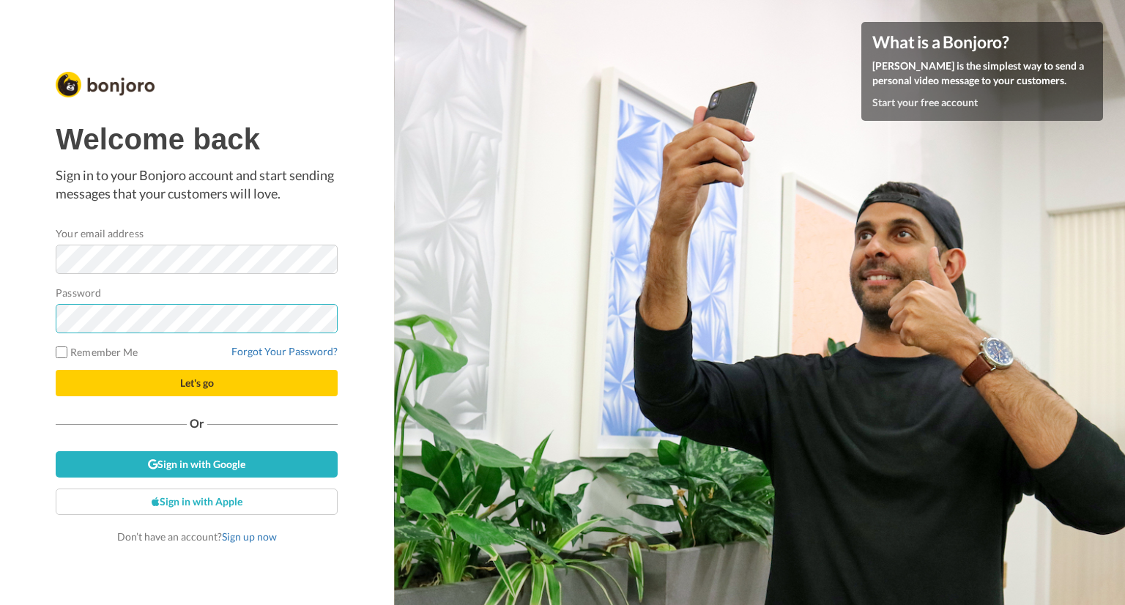
click at [56, 370] on button "Let's go" at bounding box center [197, 383] width 282 height 26
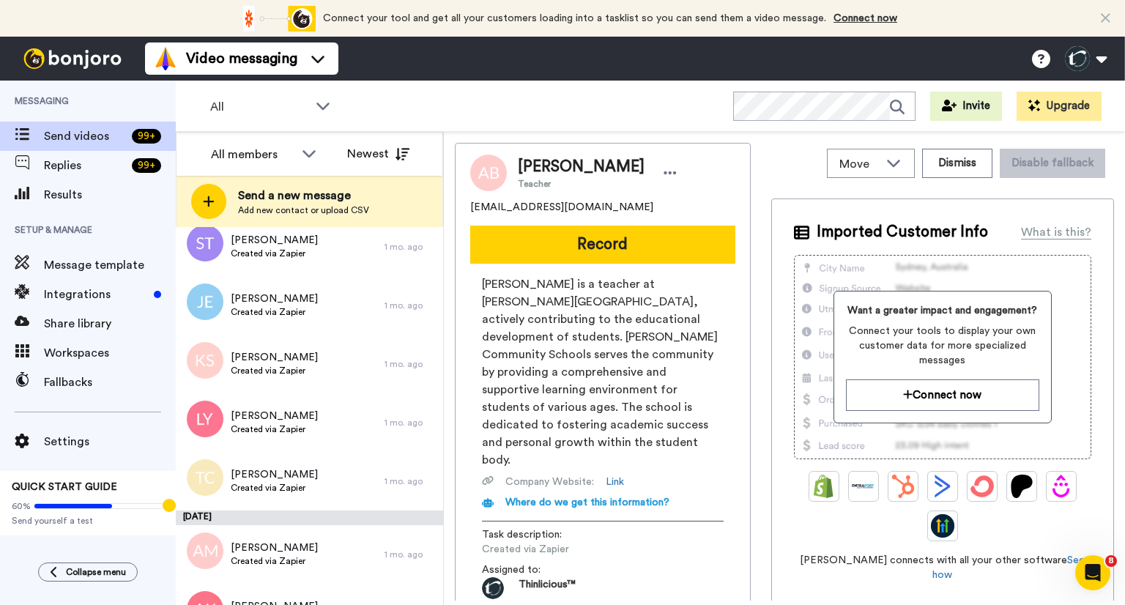
scroll to position [5605, 0]
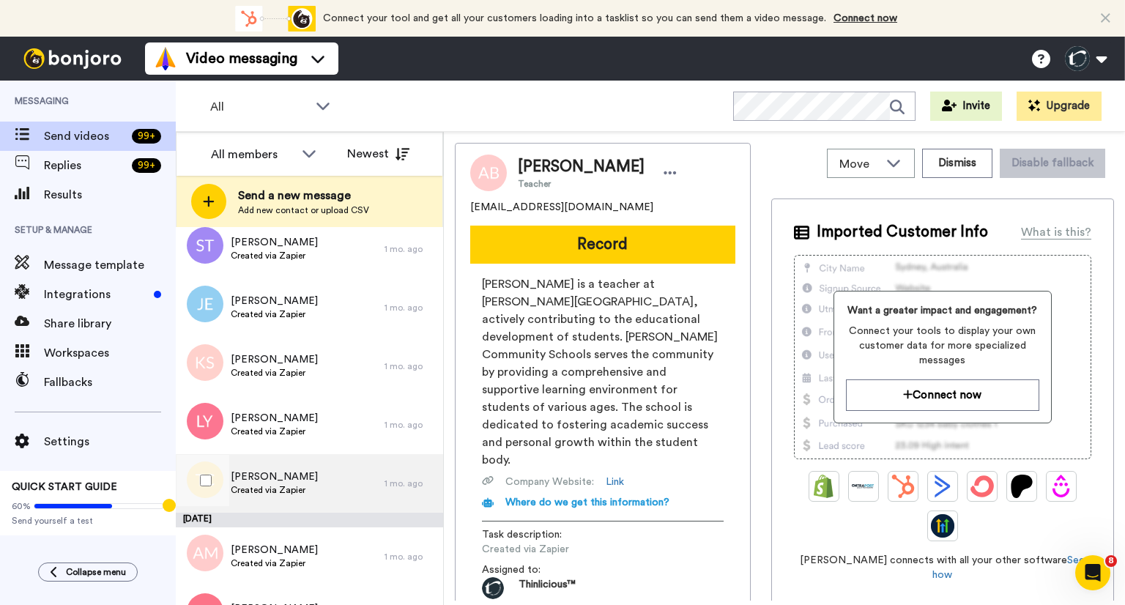
click at [248, 486] on span "Created via Zapier" at bounding box center [274, 490] width 87 height 12
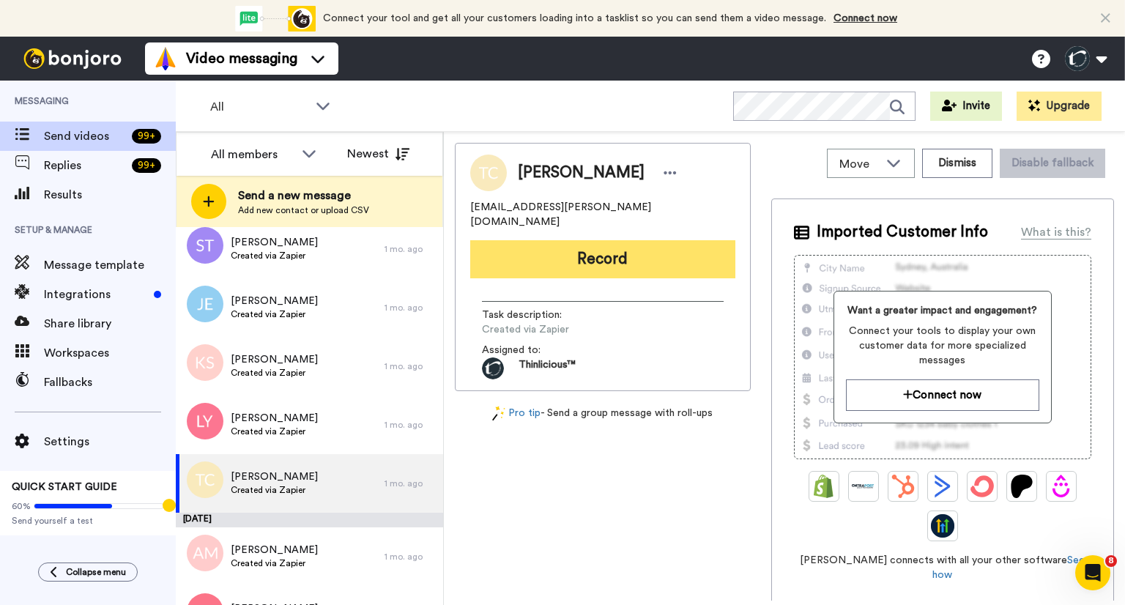
click at [566, 256] on button "Record" at bounding box center [602, 259] width 265 height 38
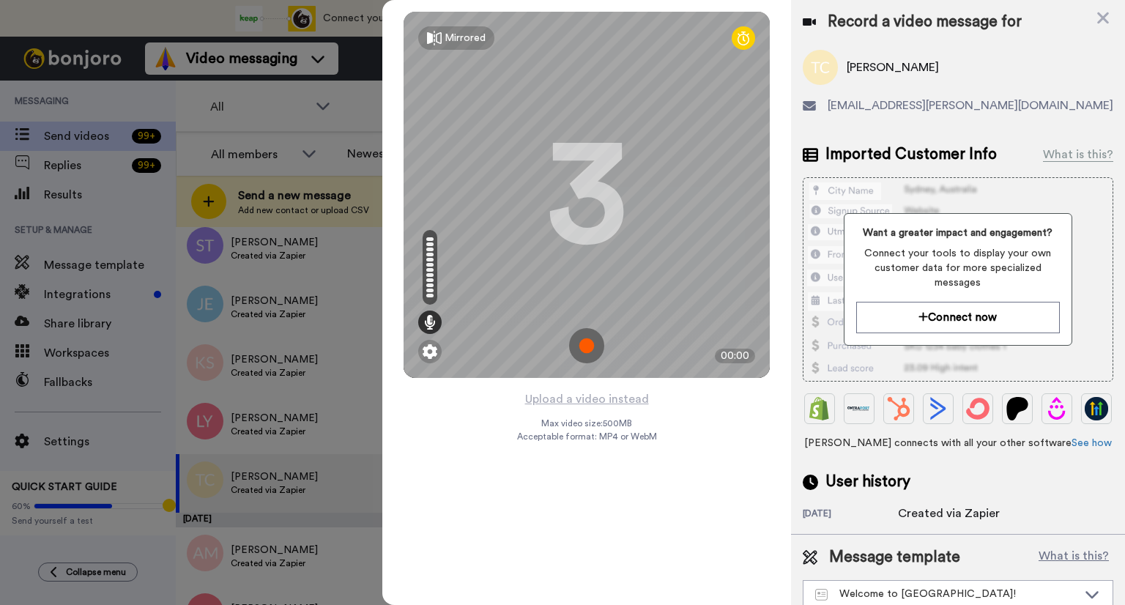
click at [587, 348] on img at bounding box center [586, 345] width 35 height 35
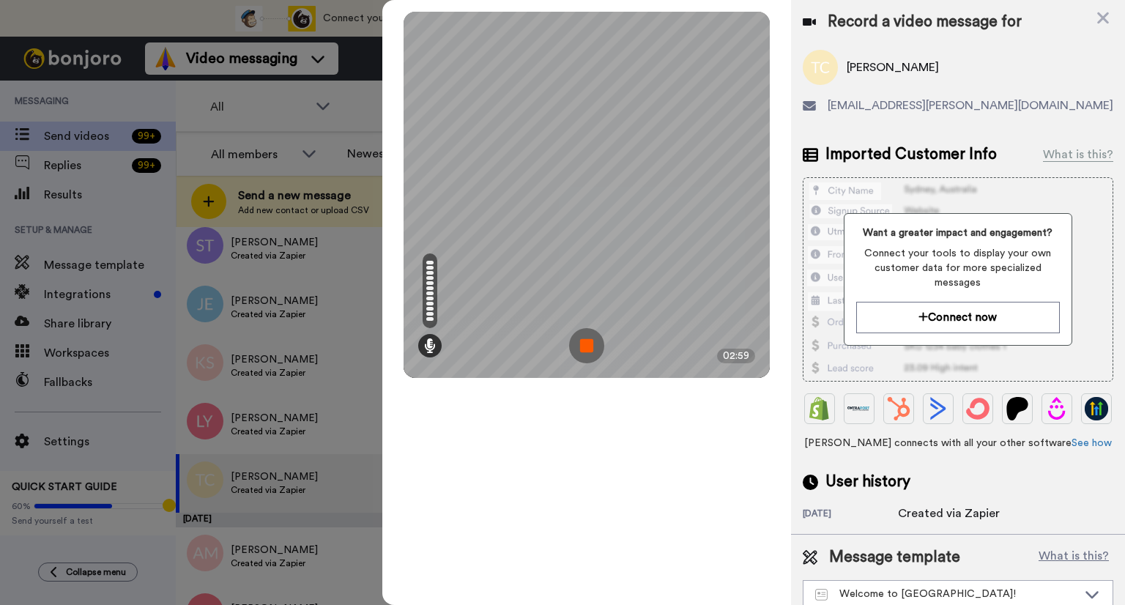
click at [587, 348] on img at bounding box center [586, 345] width 35 height 35
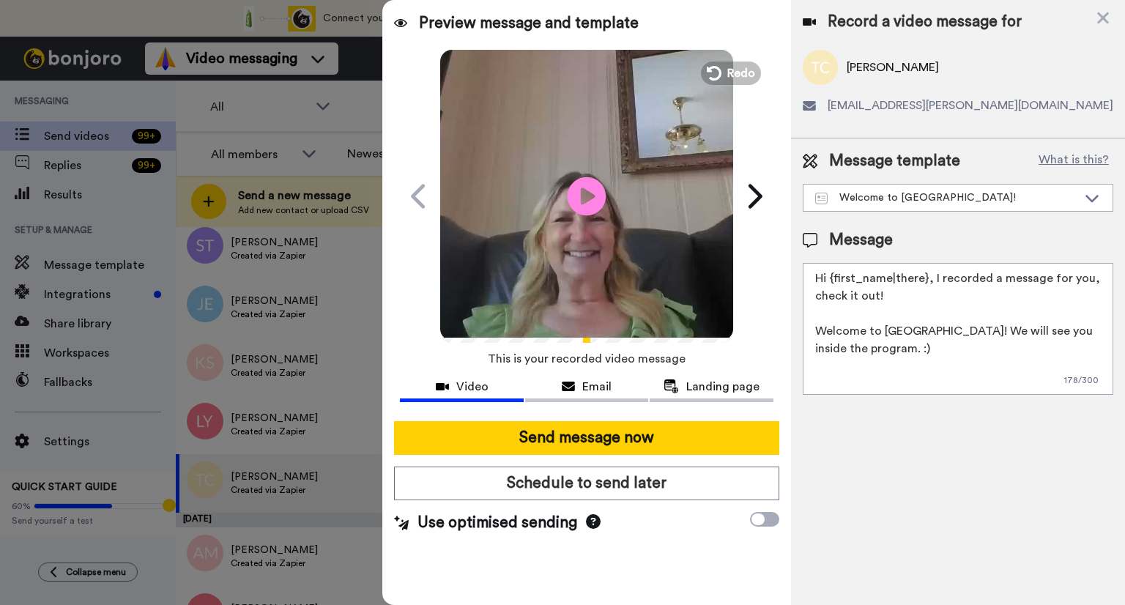
click at [586, 197] on icon "Play/Pause" at bounding box center [587, 196] width 39 height 70
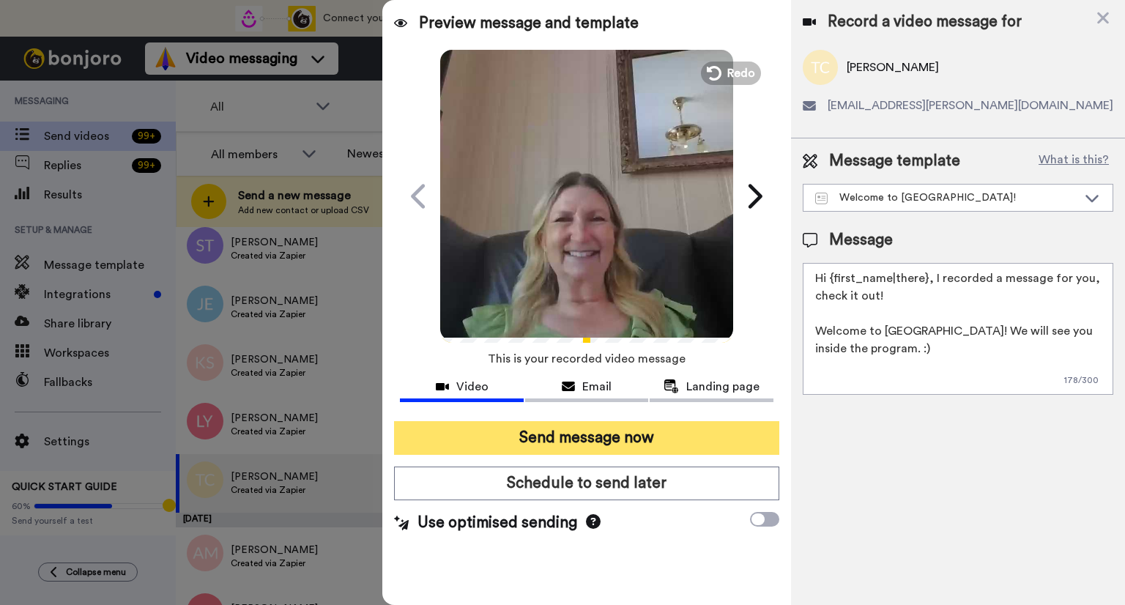
click at [604, 437] on button "Send message now" at bounding box center [586, 438] width 385 height 34
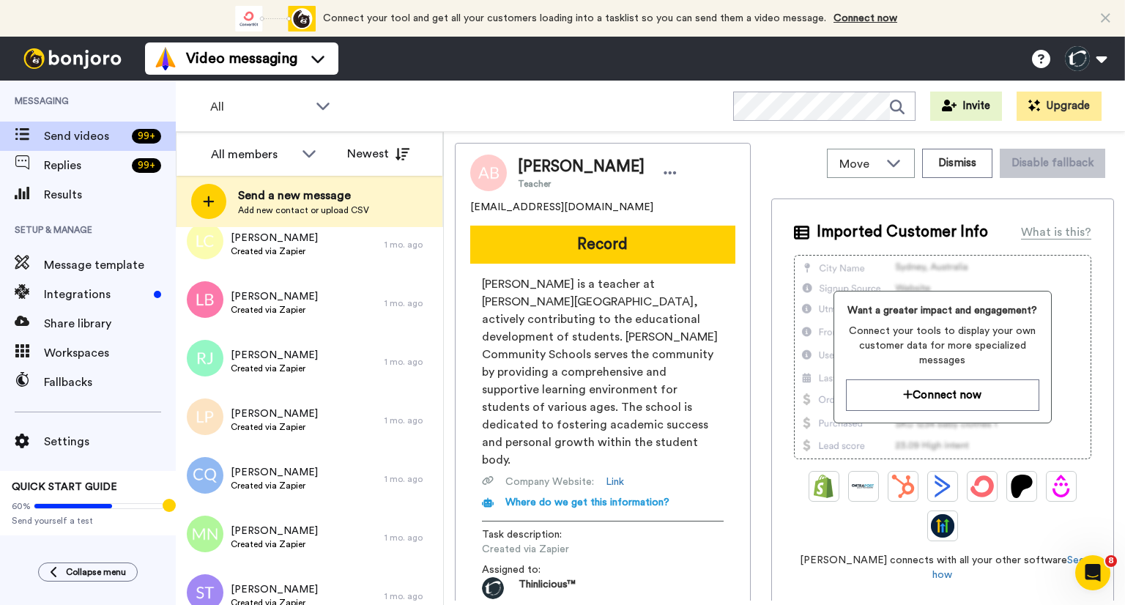
scroll to position [5588, 0]
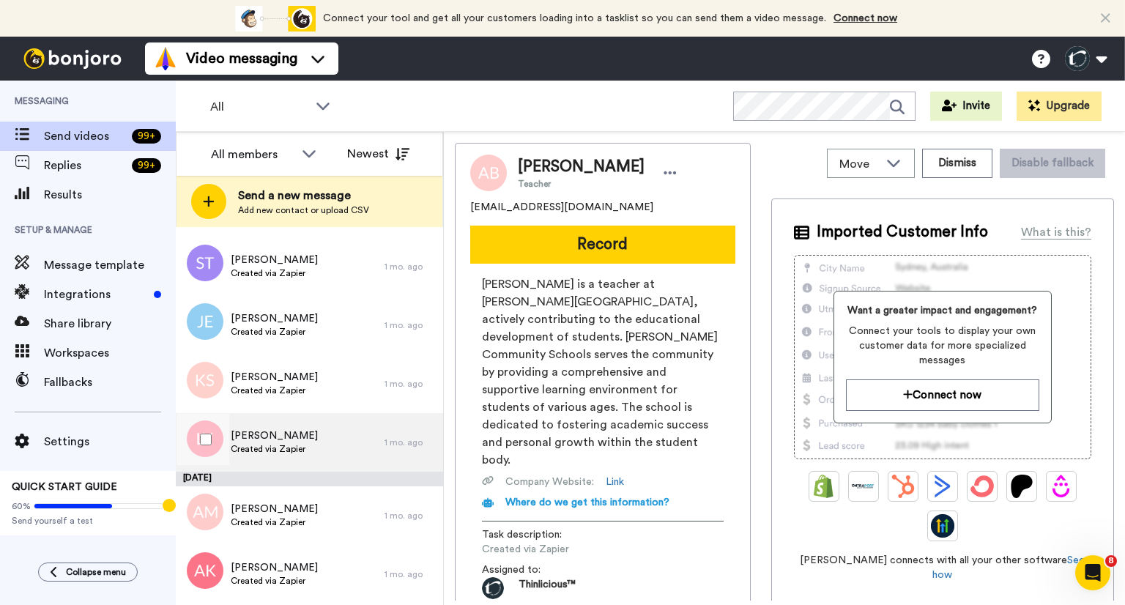
click at [319, 437] on div "Laura Young Created via Zapier" at bounding box center [280, 442] width 209 height 59
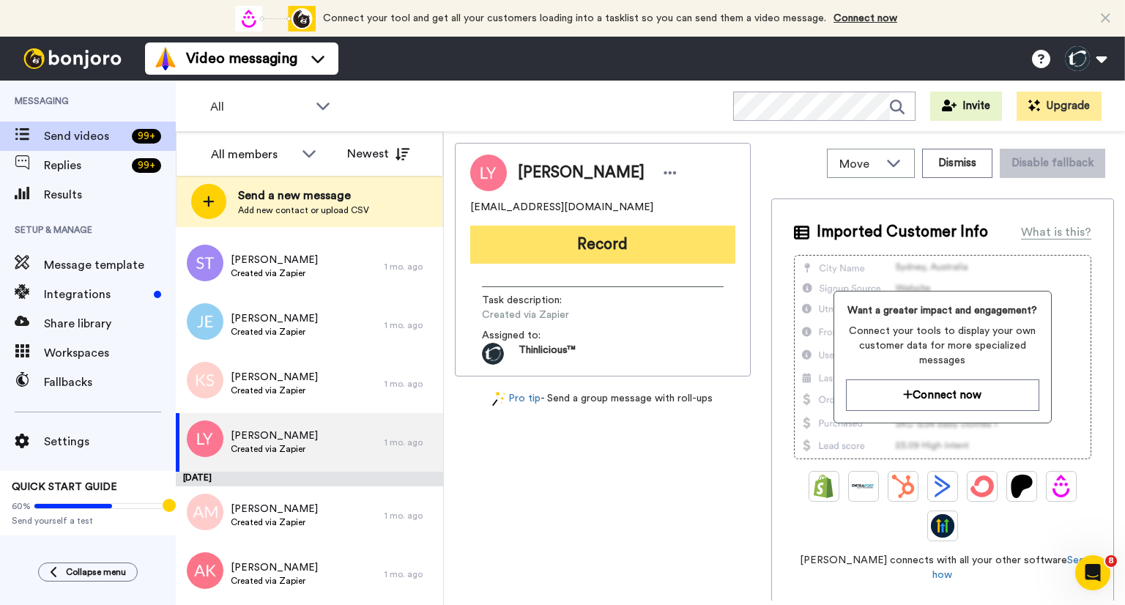
click at [583, 241] on button "Record" at bounding box center [602, 245] width 265 height 38
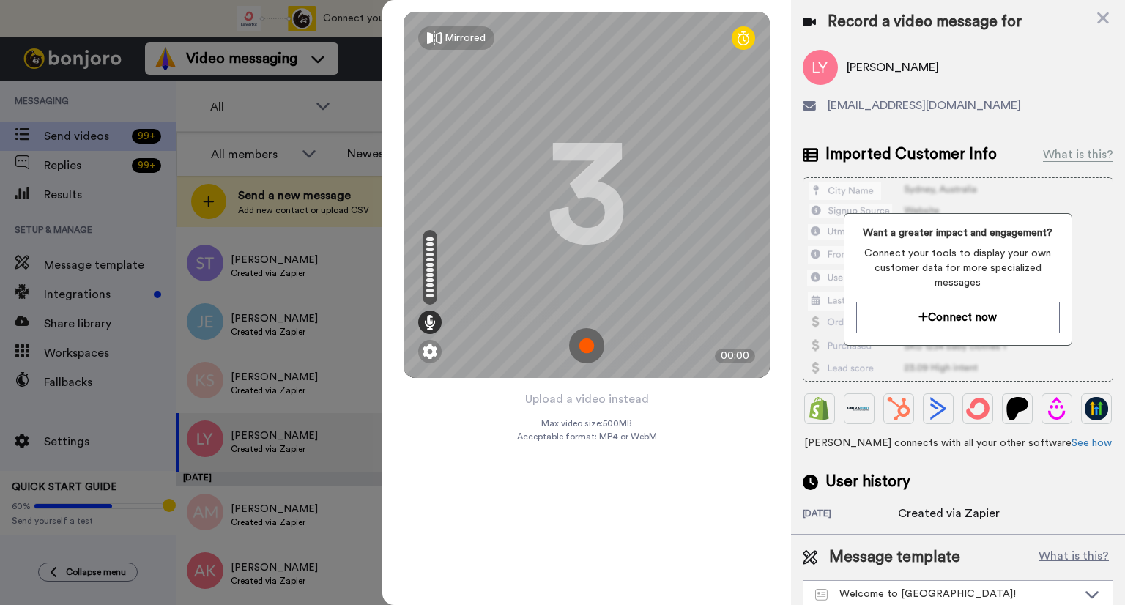
click at [585, 344] on img at bounding box center [586, 345] width 35 height 35
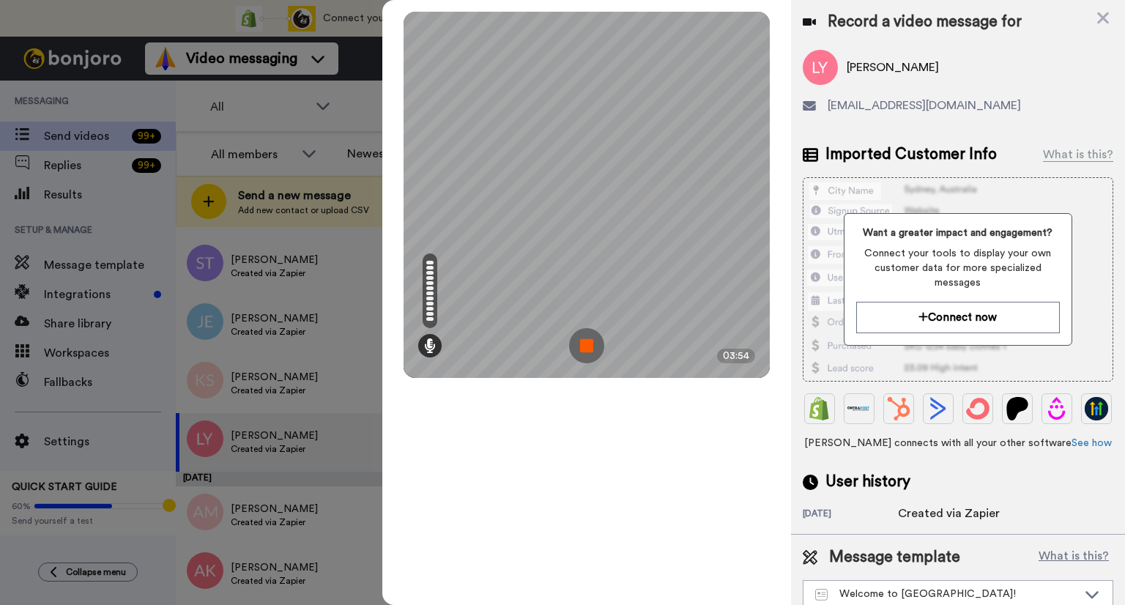
click at [585, 340] on img at bounding box center [586, 345] width 35 height 35
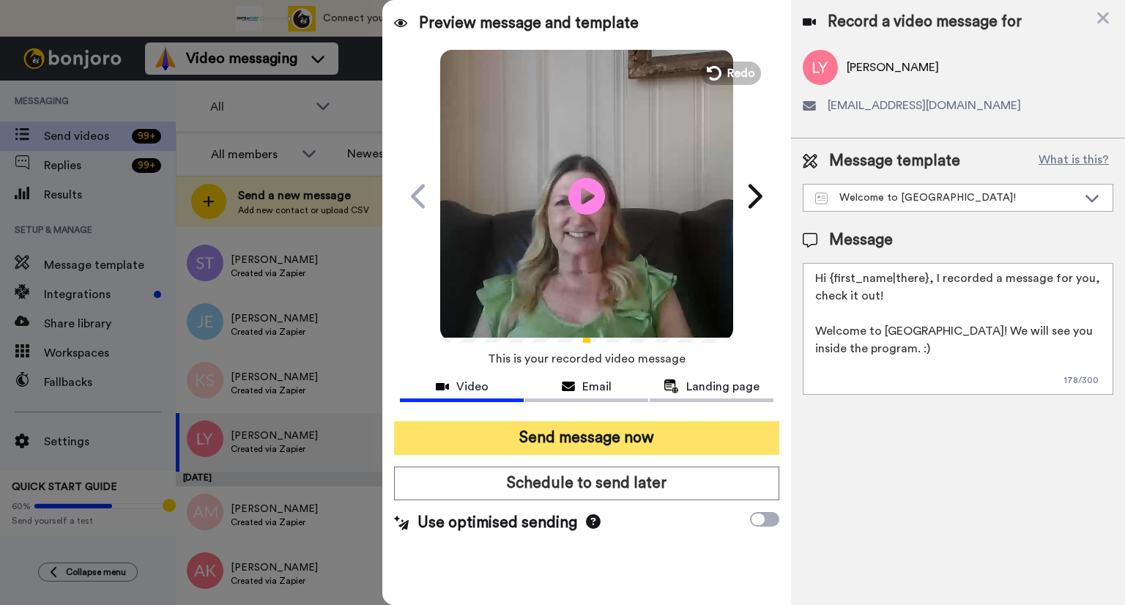
click at [534, 442] on button "Send message now" at bounding box center [586, 438] width 385 height 34
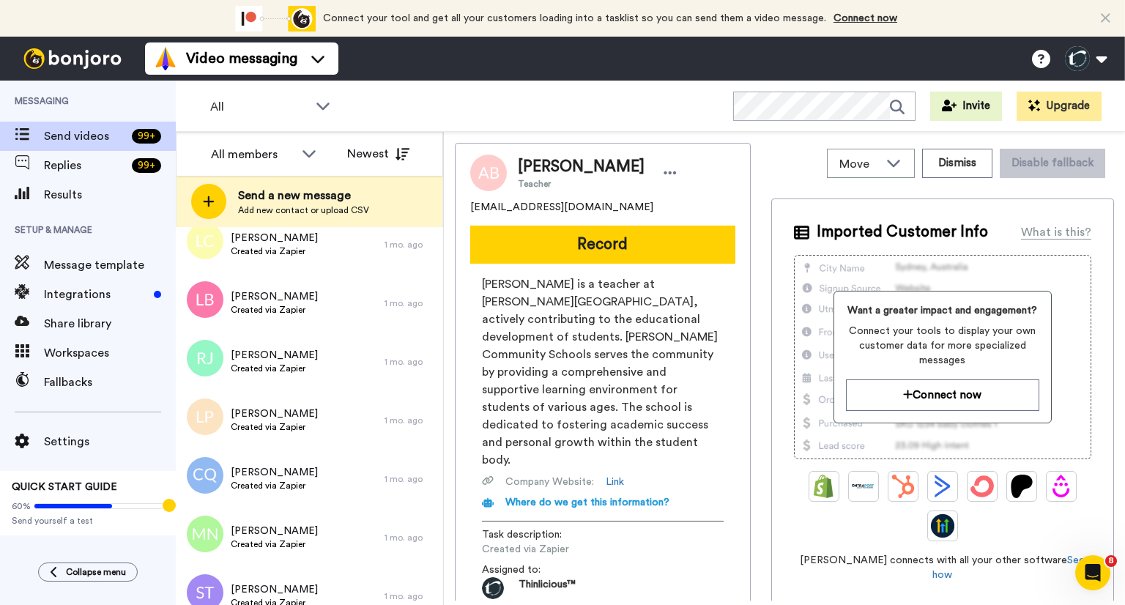
scroll to position [5588, 0]
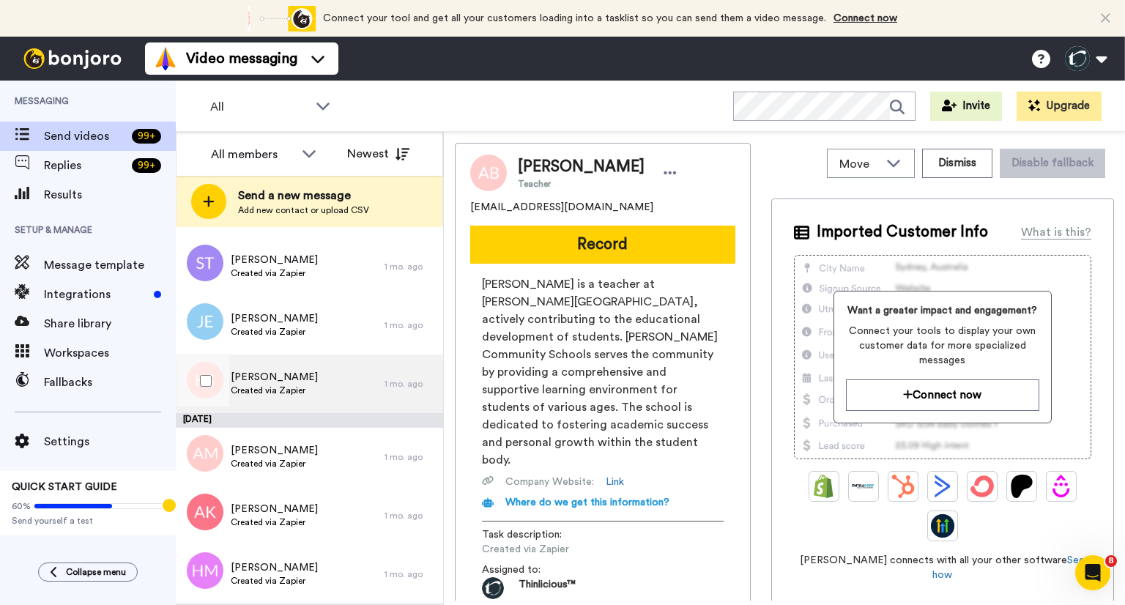
click at [264, 391] on span "Created via Zapier" at bounding box center [274, 391] width 87 height 12
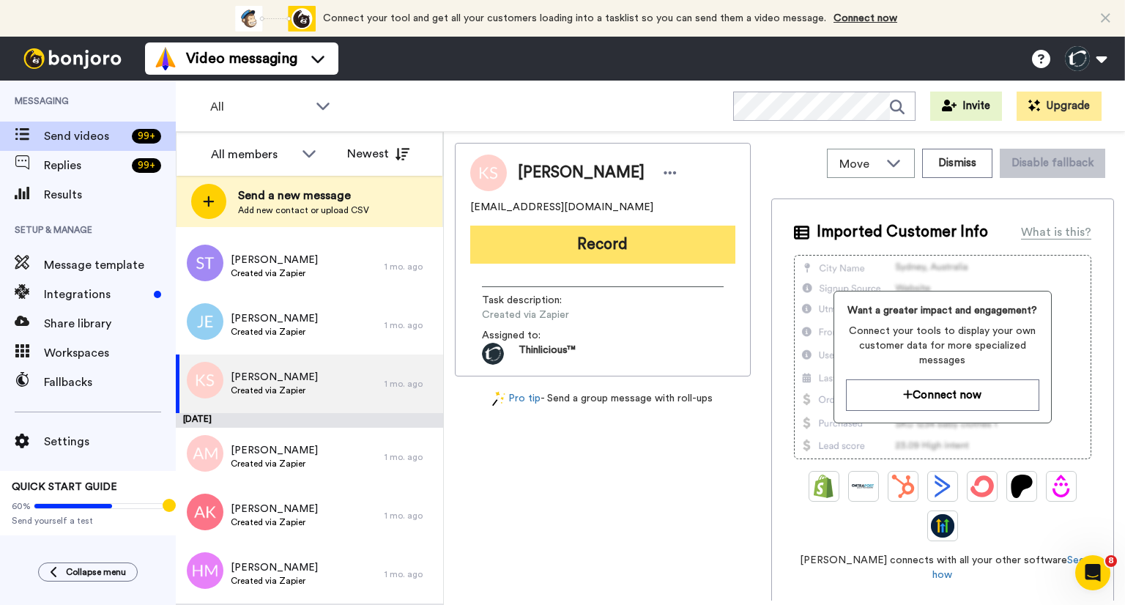
click at [596, 234] on button "Record" at bounding box center [602, 245] width 265 height 38
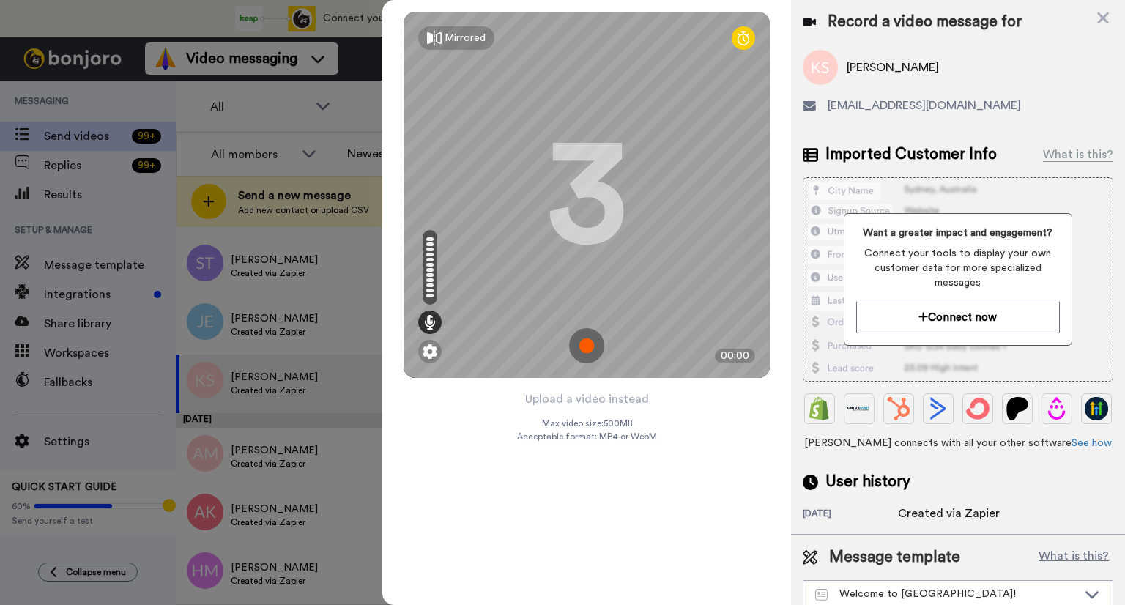
click at [596, 234] on div "3" at bounding box center [587, 195] width 81 height 110
click at [595, 344] on img at bounding box center [586, 345] width 35 height 35
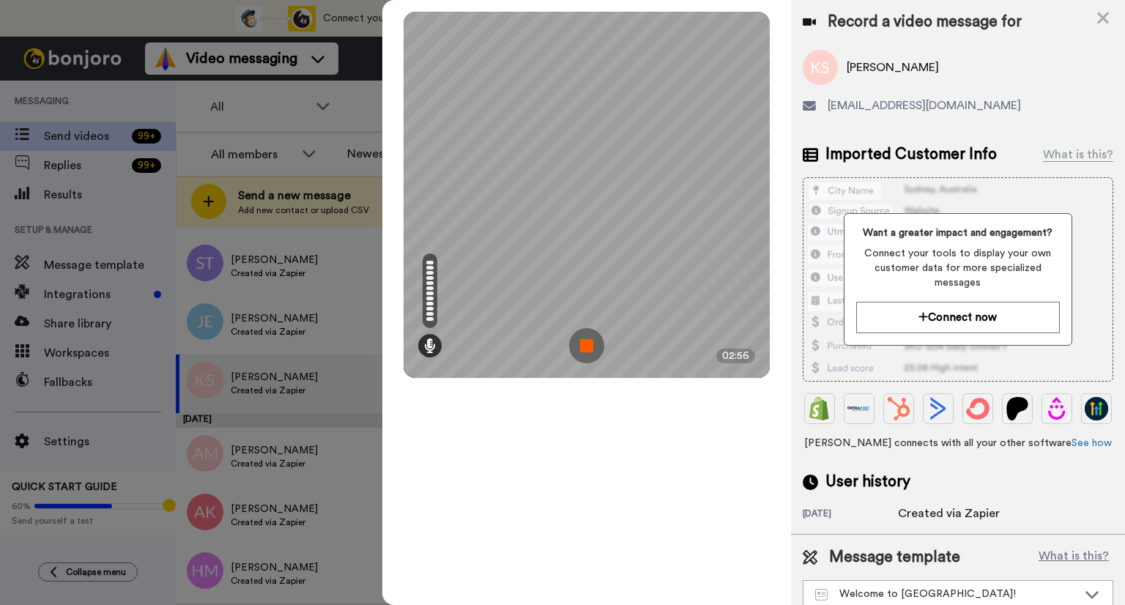
click at [595, 344] on img at bounding box center [586, 345] width 35 height 35
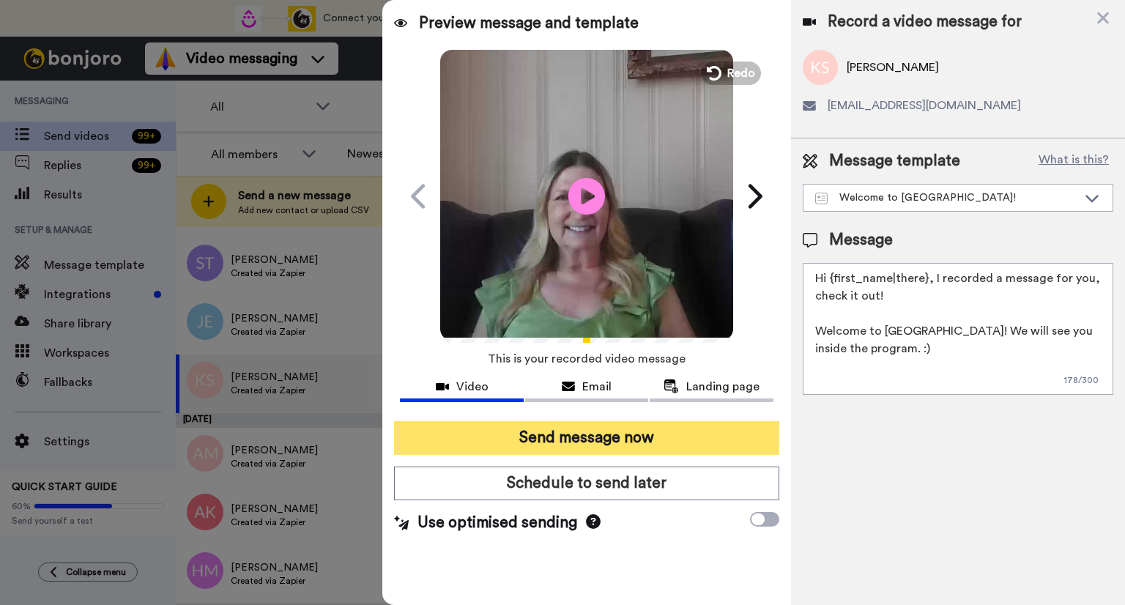
click at [560, 440] on button "Send message now" at bounding box center [586, 438] width 385 height 34
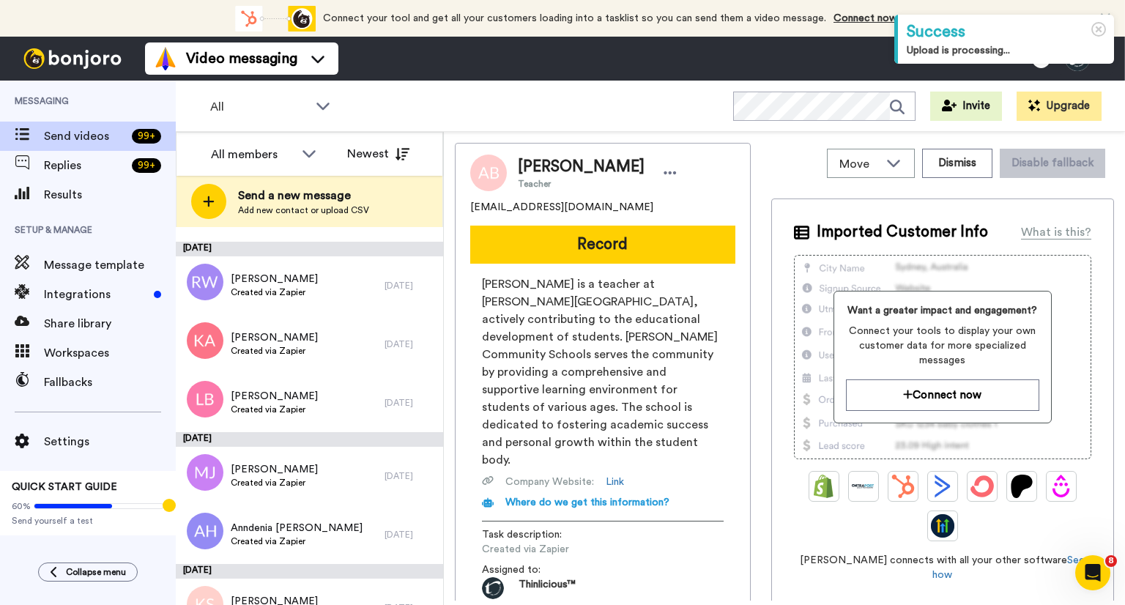
scroll to position [990, 0]
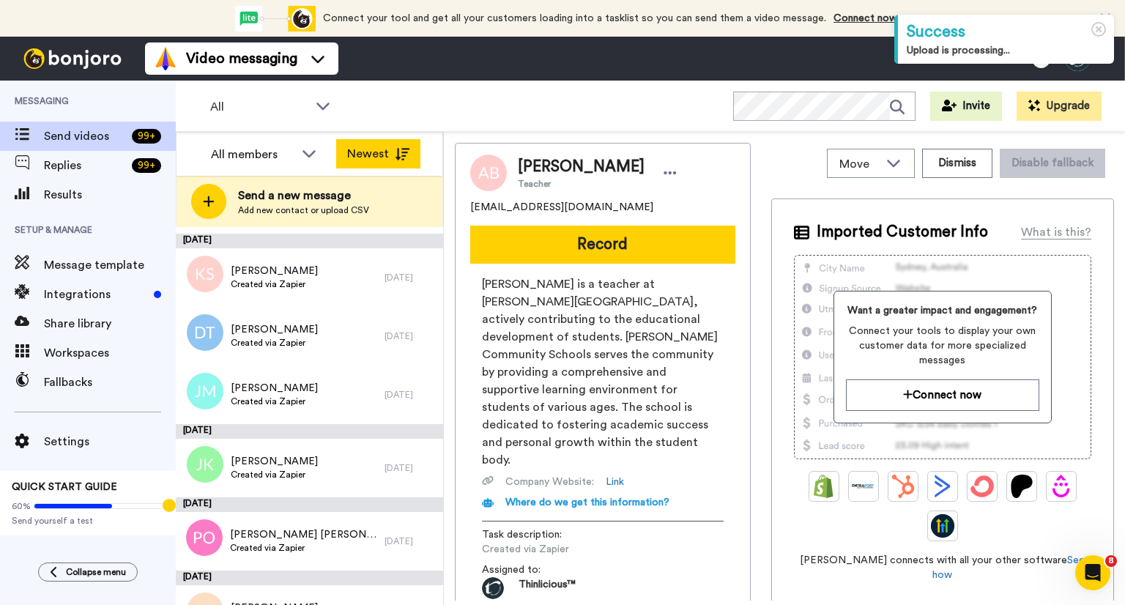
click at [404, 148] on icon at bounding box center [402, 154] width 15 height 12
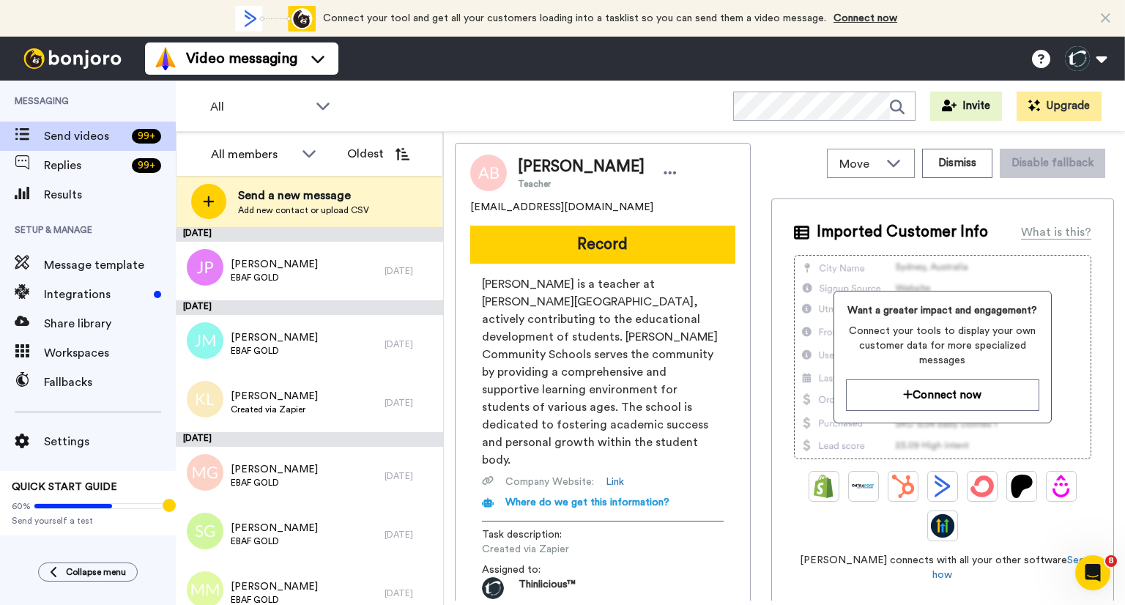
click at [404, 148] on icon at bounding box center [402, 154] width 15 height 12
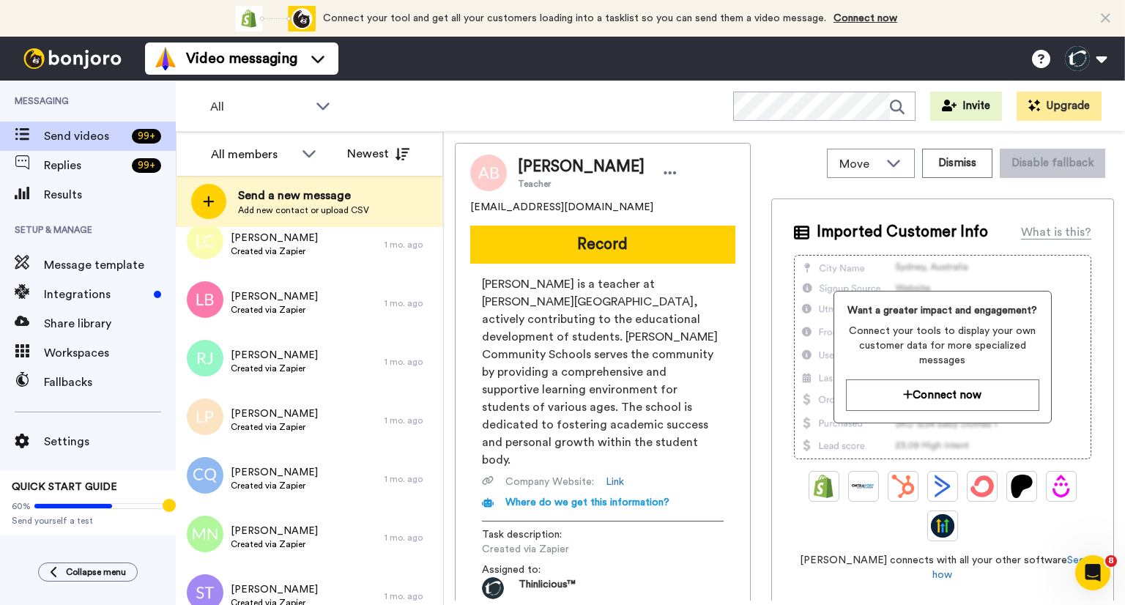
scroll to position [5588, 0]
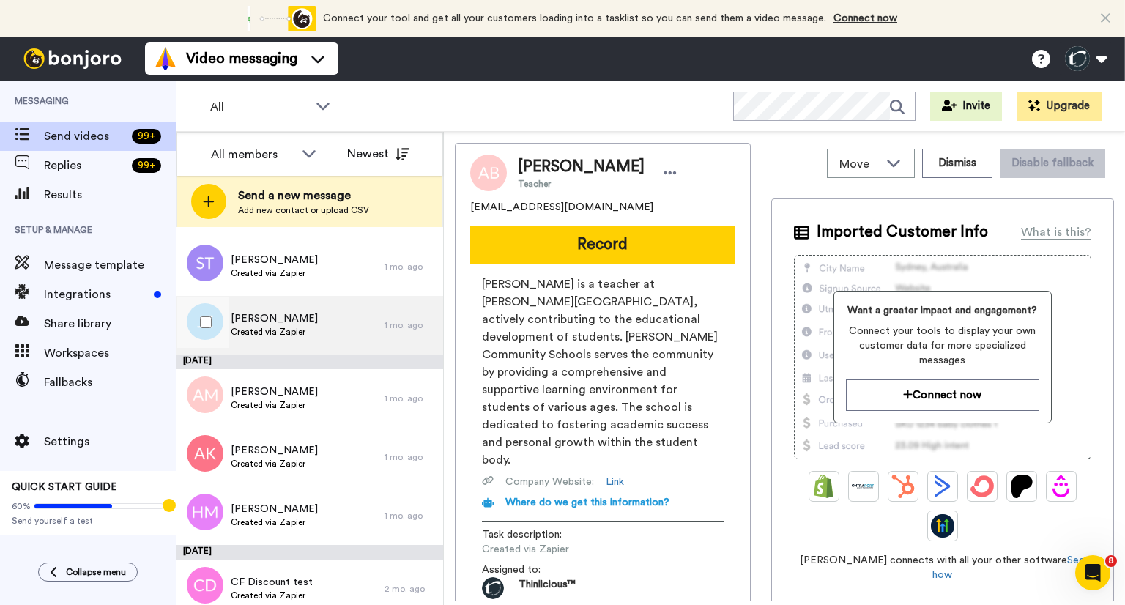
click at [264, 324] on span "[PERSON_NAME]" at bounding box center [274, 318] width 87 height 15
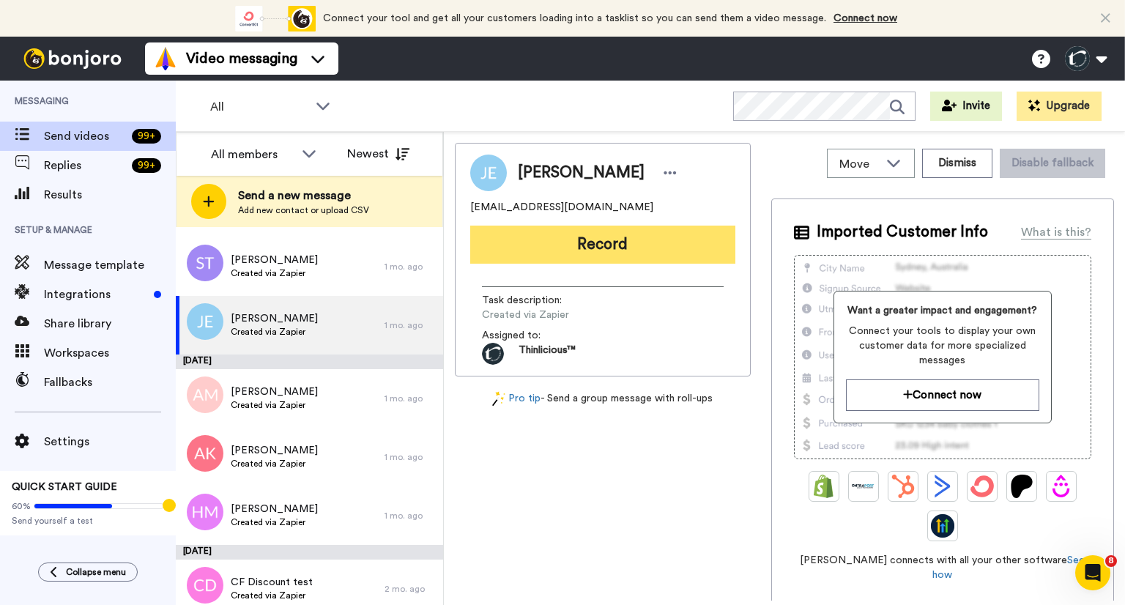
click at [594, 248] on button "Record" at bounding box center [602, 245] width 265 height 38
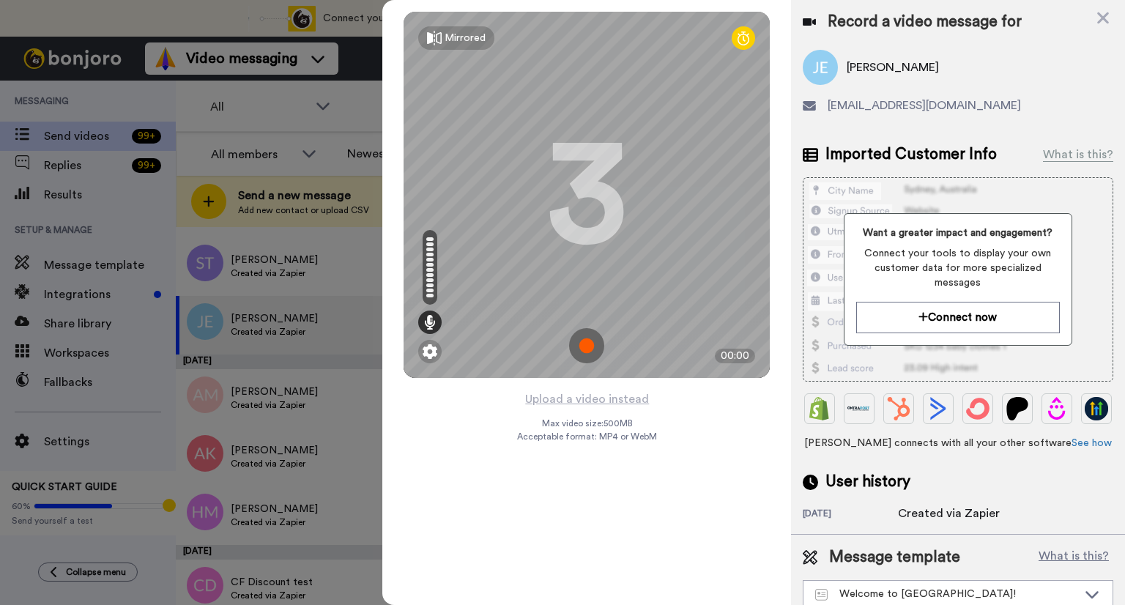
click at [590, 352] on img at bounding box center [586, 345] width 35 height 35
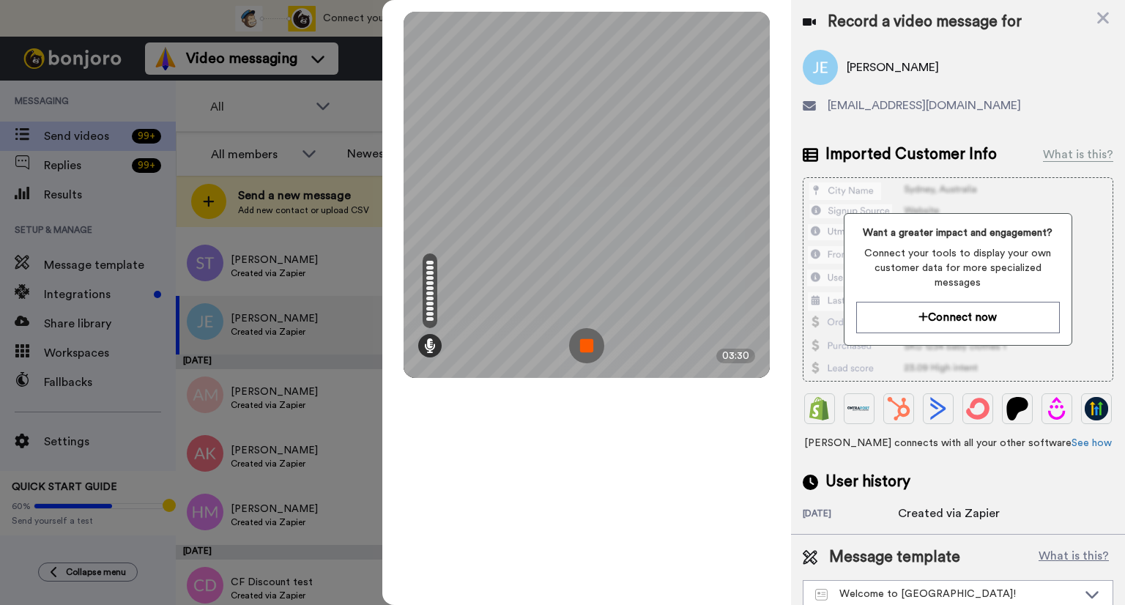
click at [589, 351] on img at bounding box center [586, 345] width 35 height 35
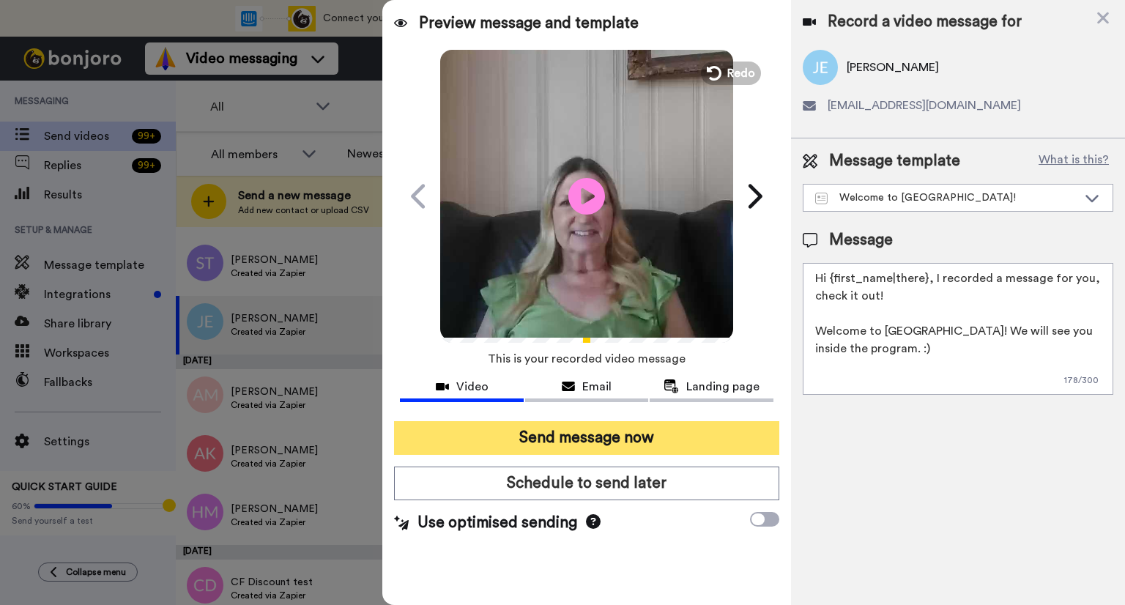
click at [577, 432] on button "Send message now" at bounding box center [586, 438] width 385 height 34
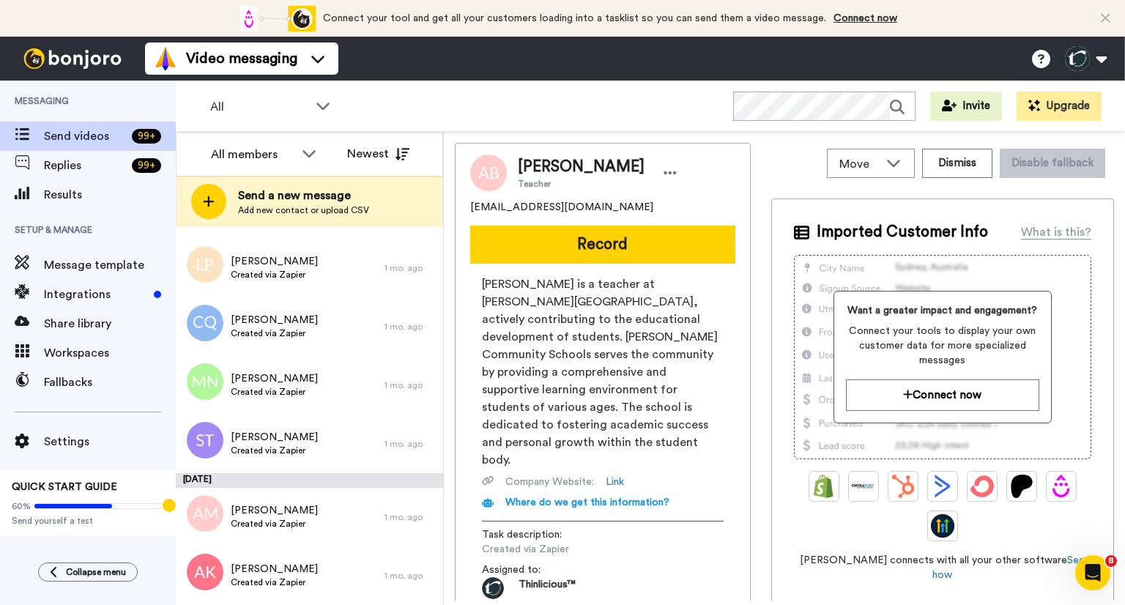
scroll to position [5381, 0]
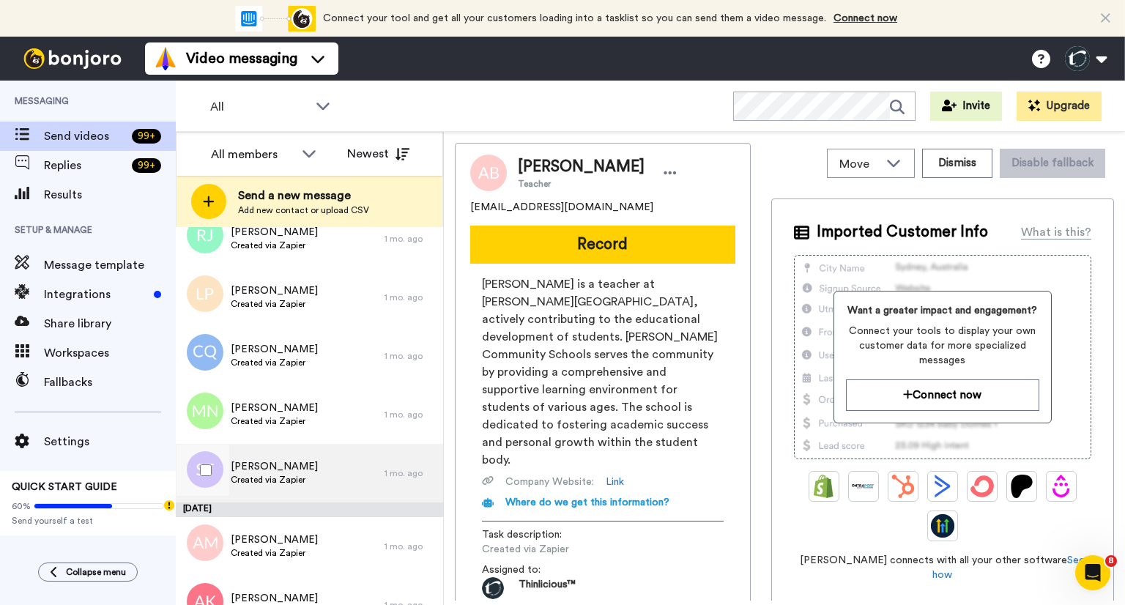
click at [252, 471] on span "[PERSON_NAME]" at bounding box center [274, 466] width 87 height 15
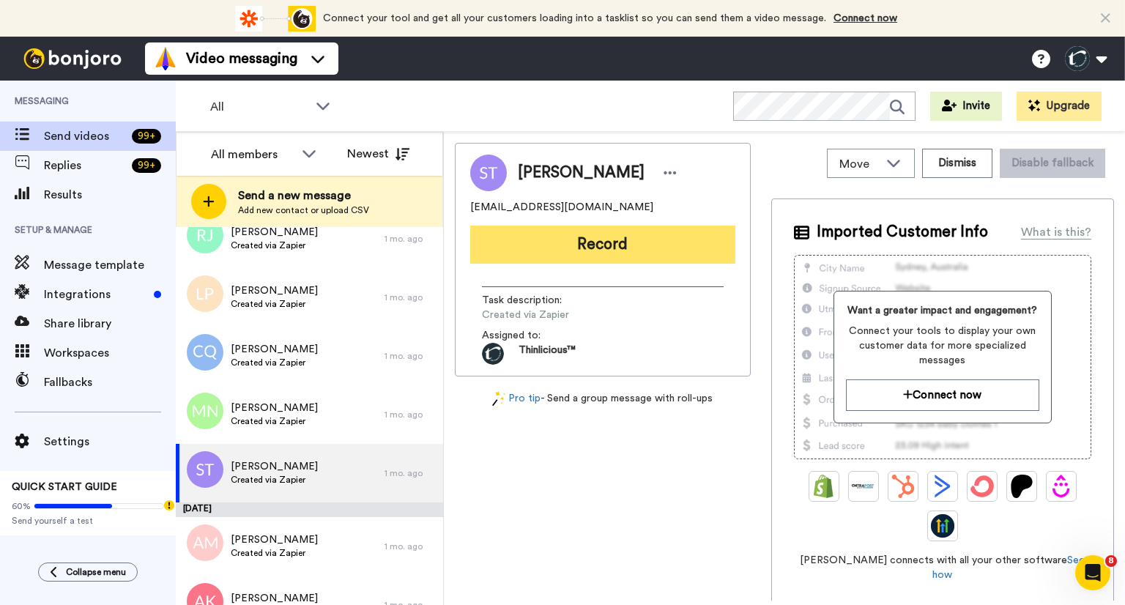
click at [603, 241] on button "Record" at bounding box center [602, 245] width 265 height 38
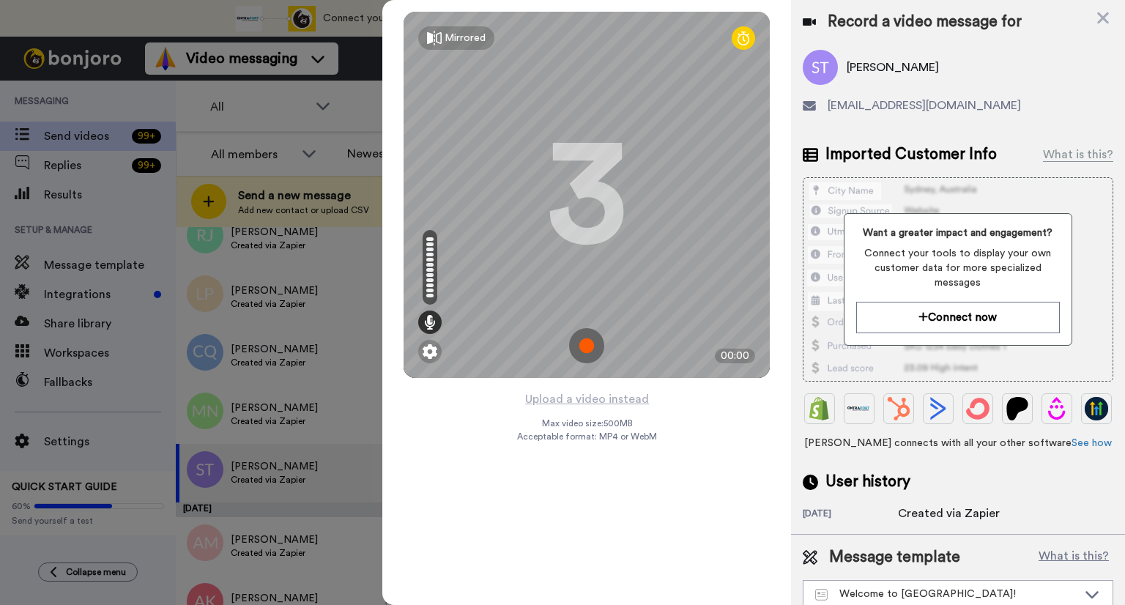
click at [591, 344] on img at bounding box center [586, 345] width 35 height 35
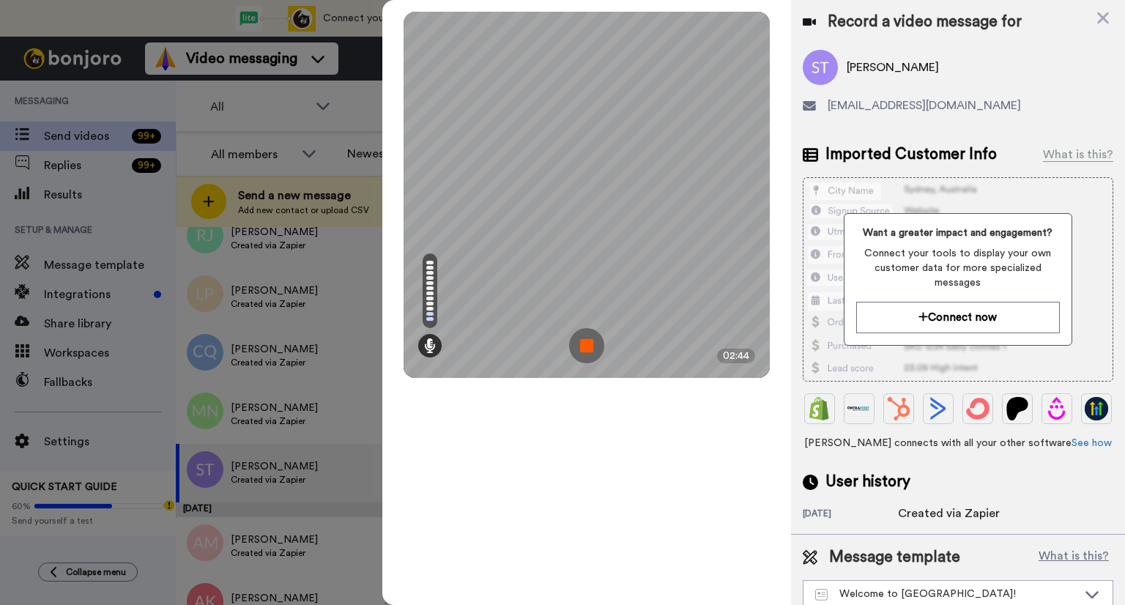
click at [591, 344] on img at bounding box center [586, 345] width 35 height 35
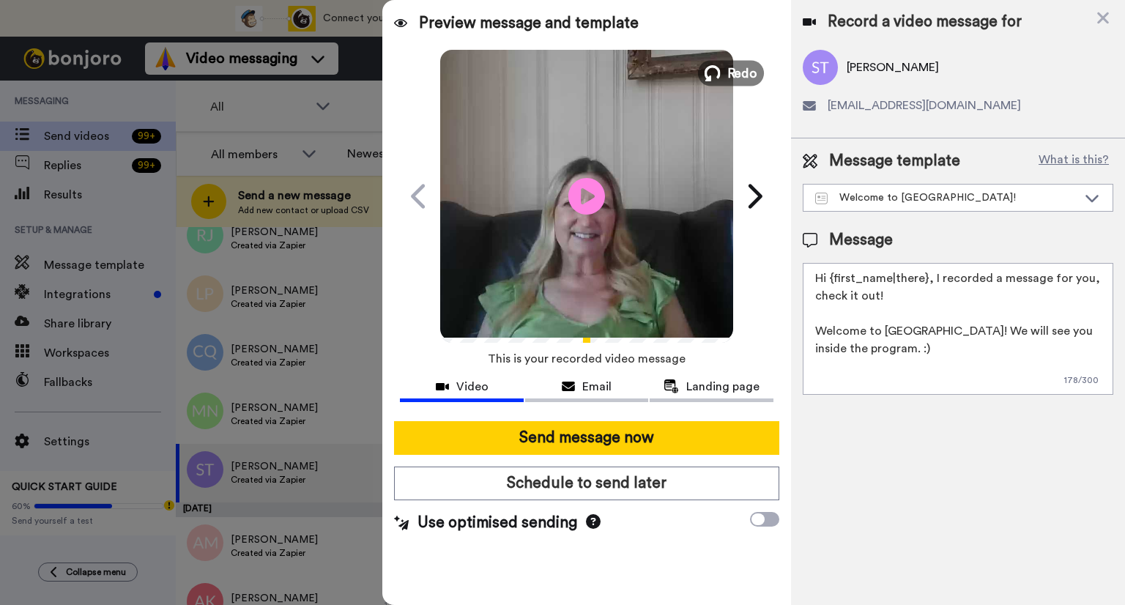
click at [733, 69] on span "Redo" at bounding box center [743, 72] width 31 height 19
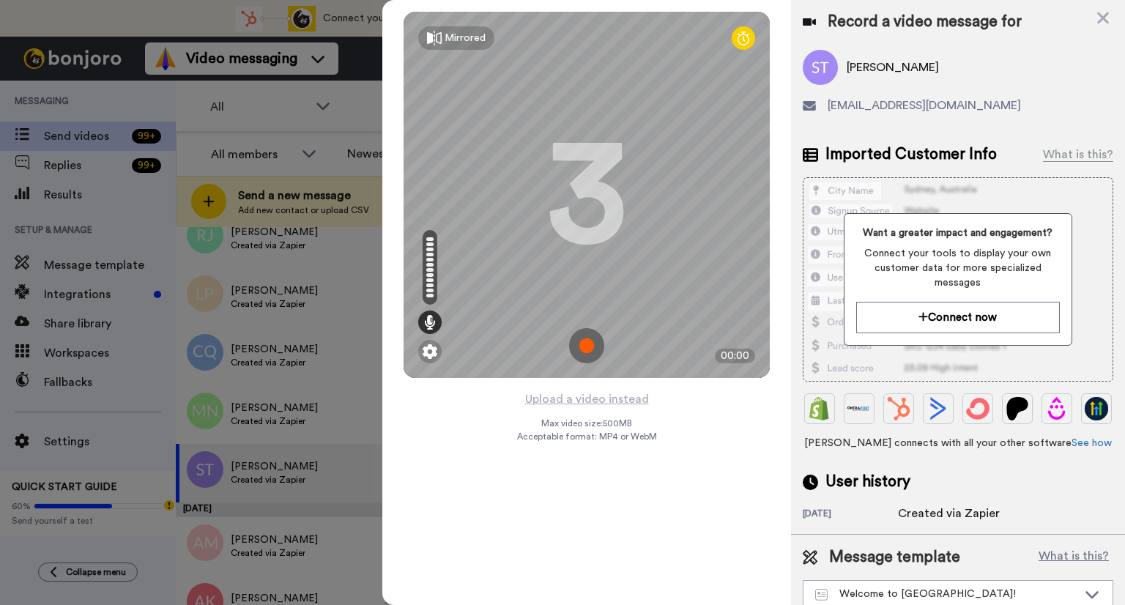
click at [588, 348] on img at bounding box center [586, 345] width 35 height 35
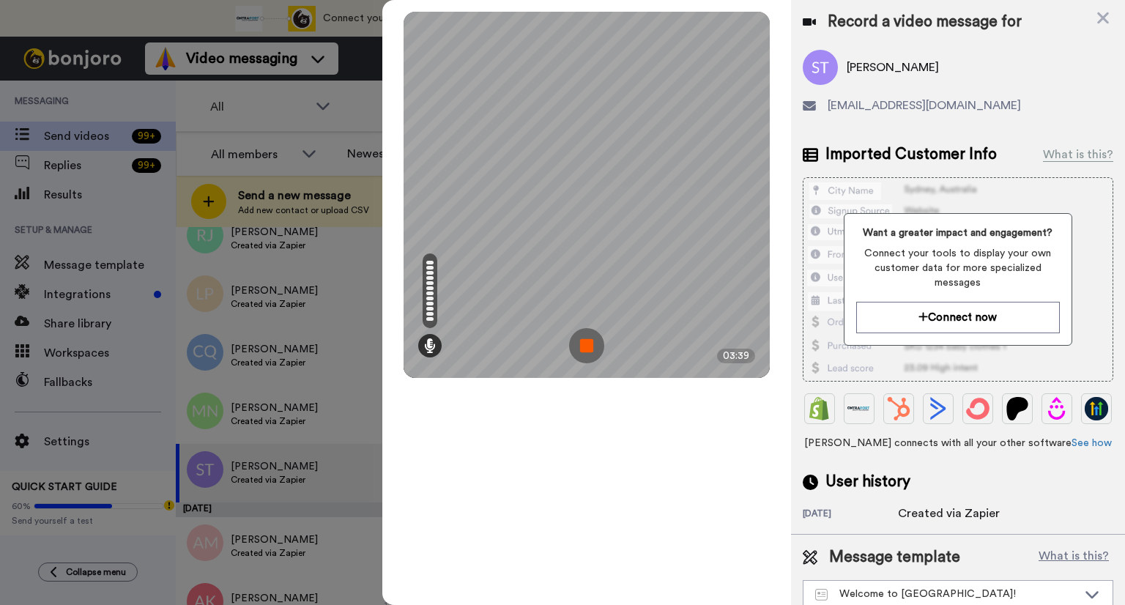
click at [585, 341] on img at bounding box center [586, 345] width 35 height 35
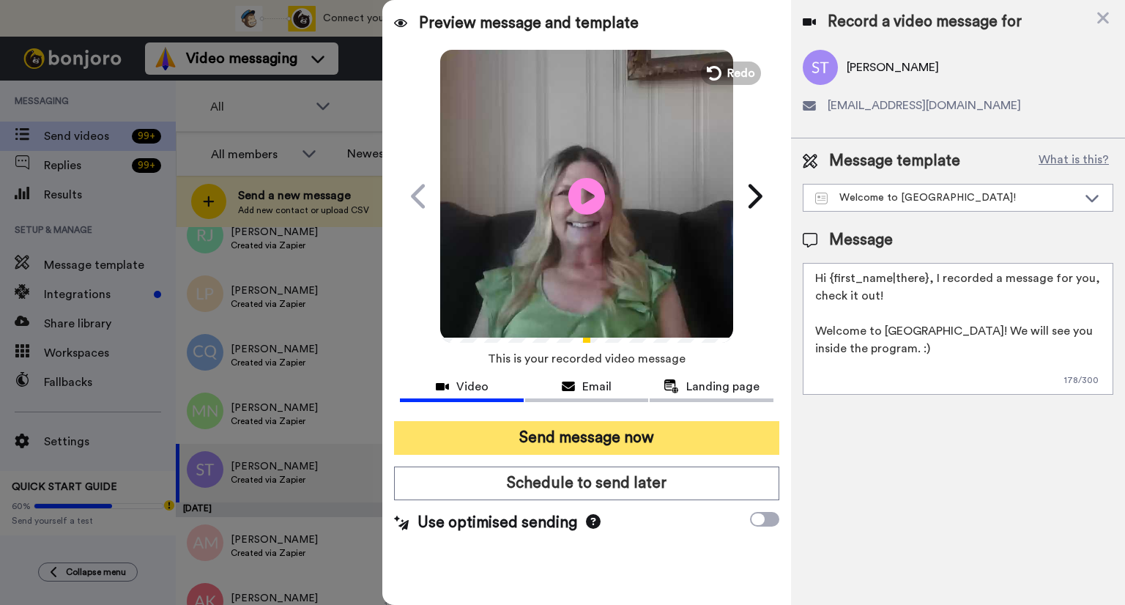
click at [575, 440] on button "Send message now" at bounding box center [586, 438] width 385 height 34
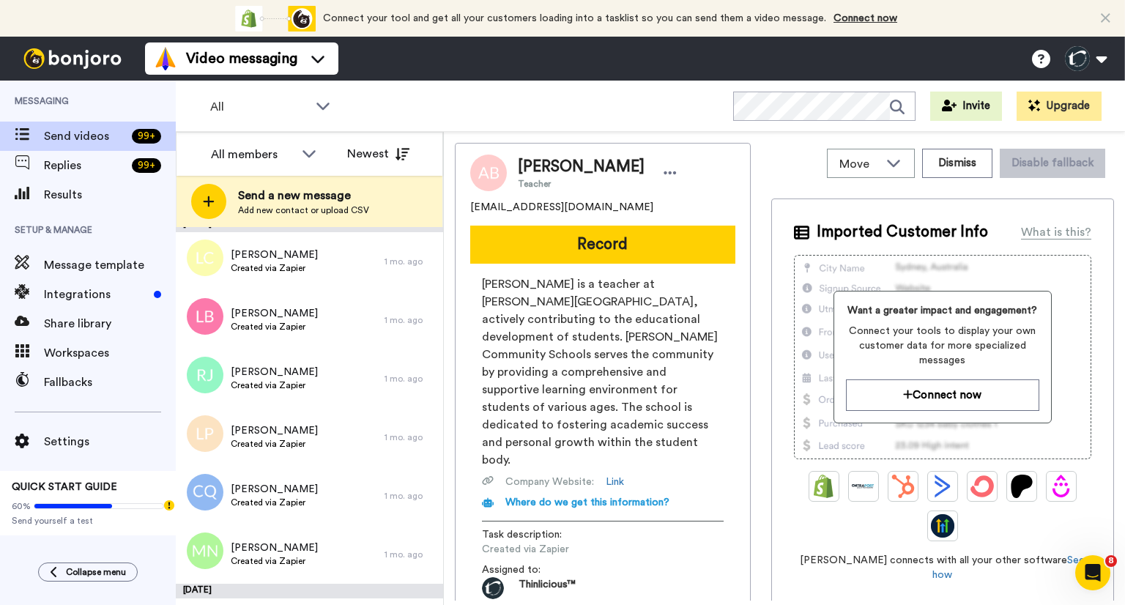
scroll to position [5229, 0]
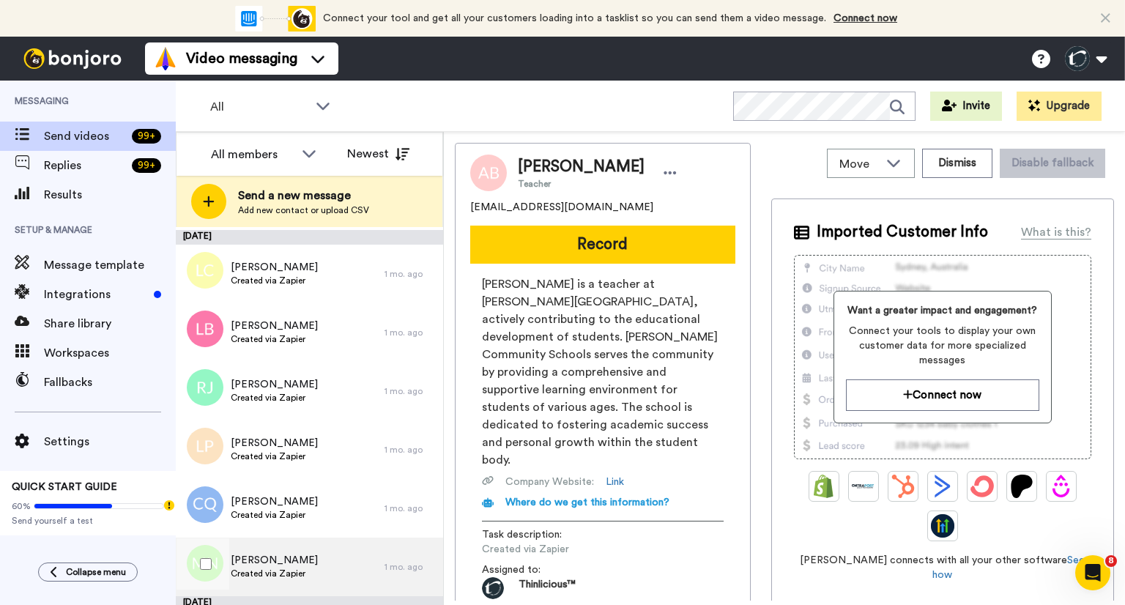
click at [287, 572] on span "Created via Zapier" at bounding box center [274, 574] width 87 height 12
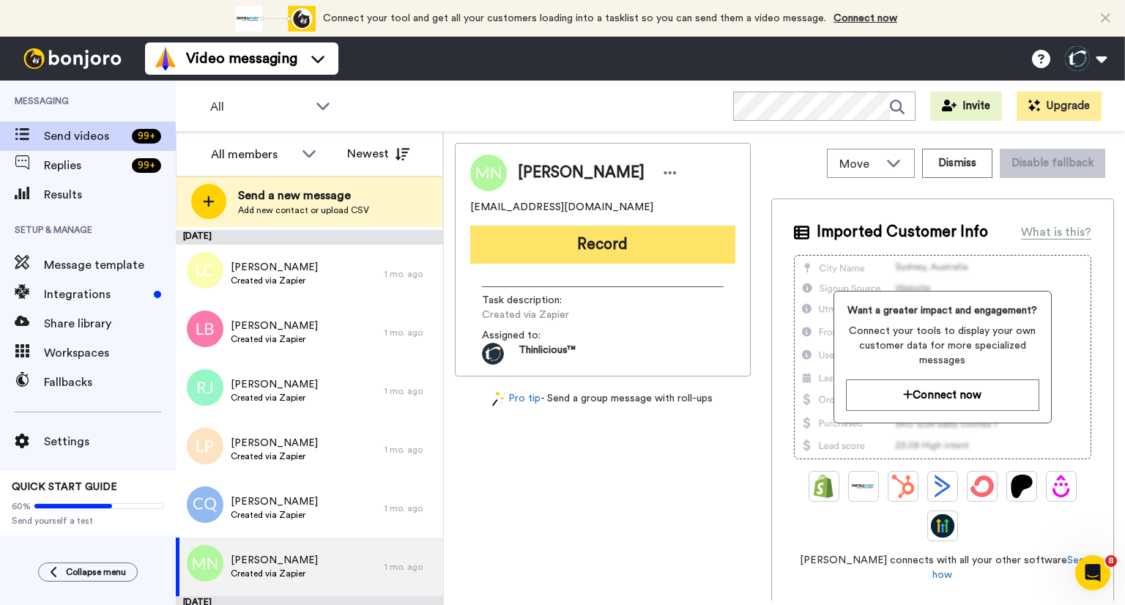
click at [590, 240] on button "Record" at bounding box center [602, 245] width 265 height 38
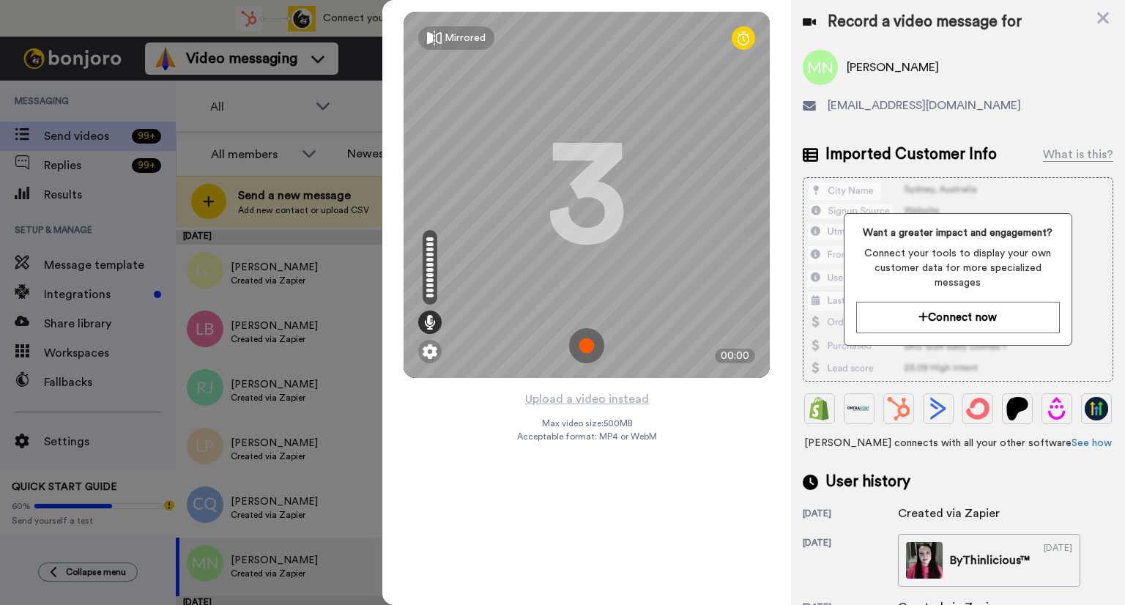
click at [582, 349] on img at bounding box center [586, 345] width 35 height 35
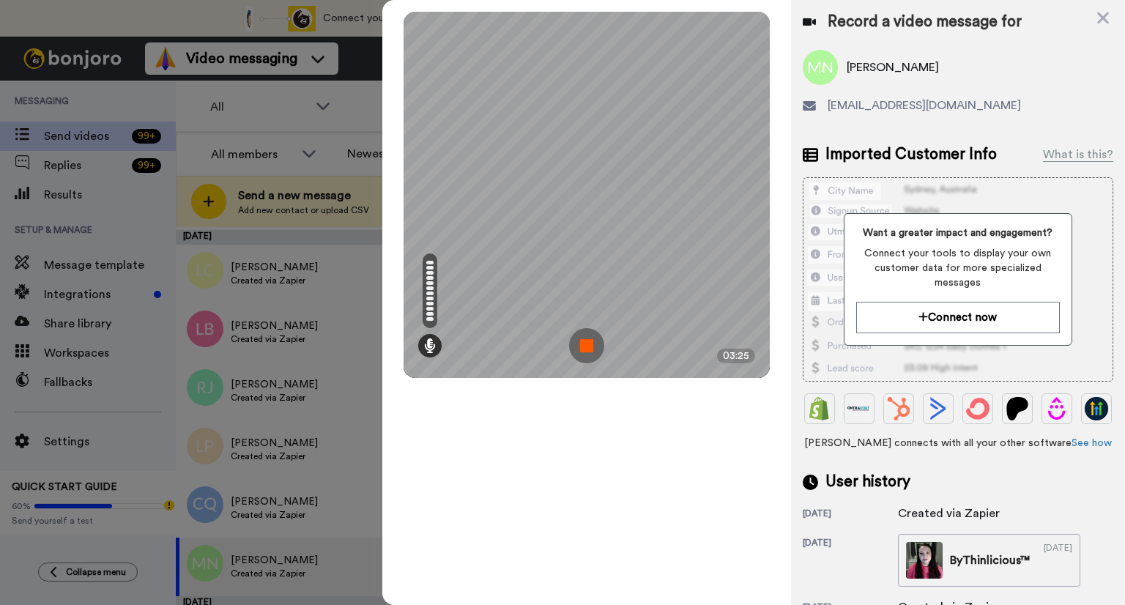
click at [578, 346] on img at bounding box center [586, 345] width 35 height 35
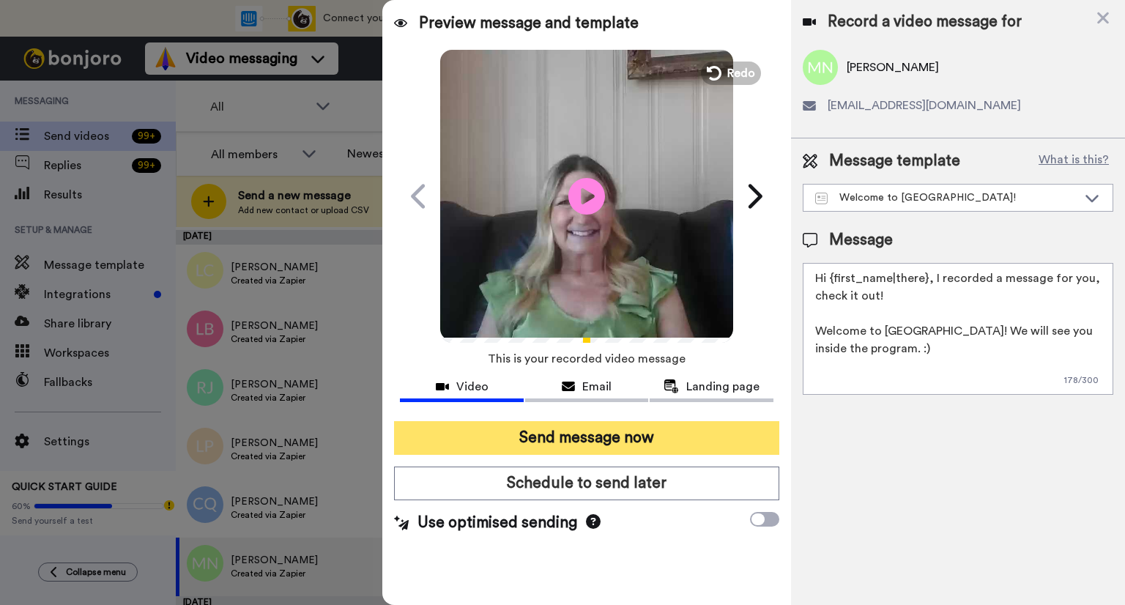
click at [566, 437] on button "Send message now" at bounding box center [586, 438] width 385 height 34
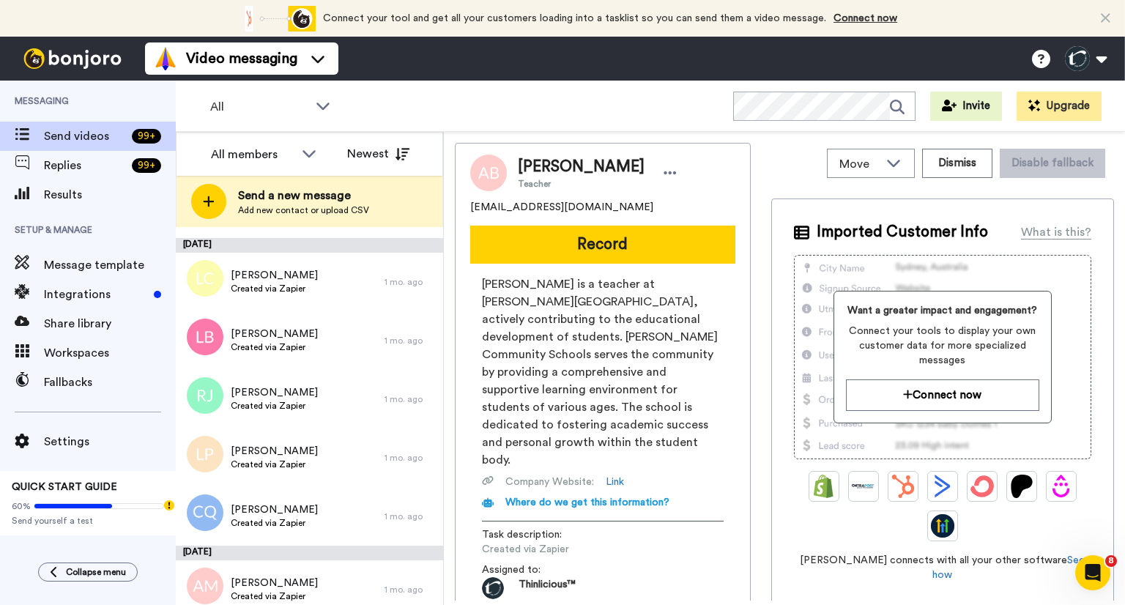
scroll to position [5229, 0]
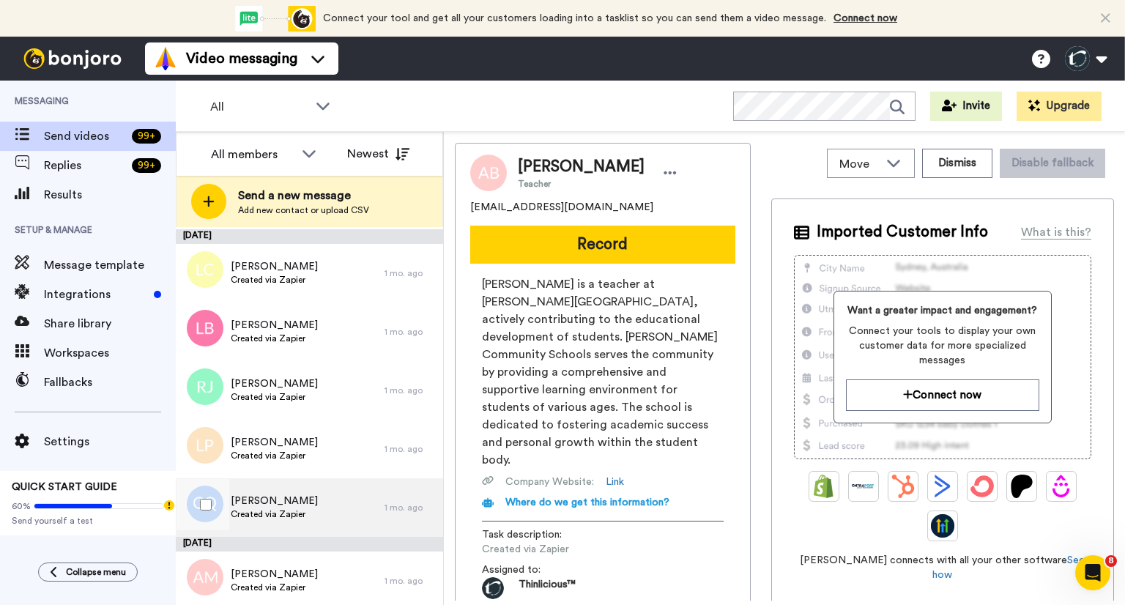
click at [293, 509] on span "Created via Zapier" at bounding box center [274, 515] width 87 height 12
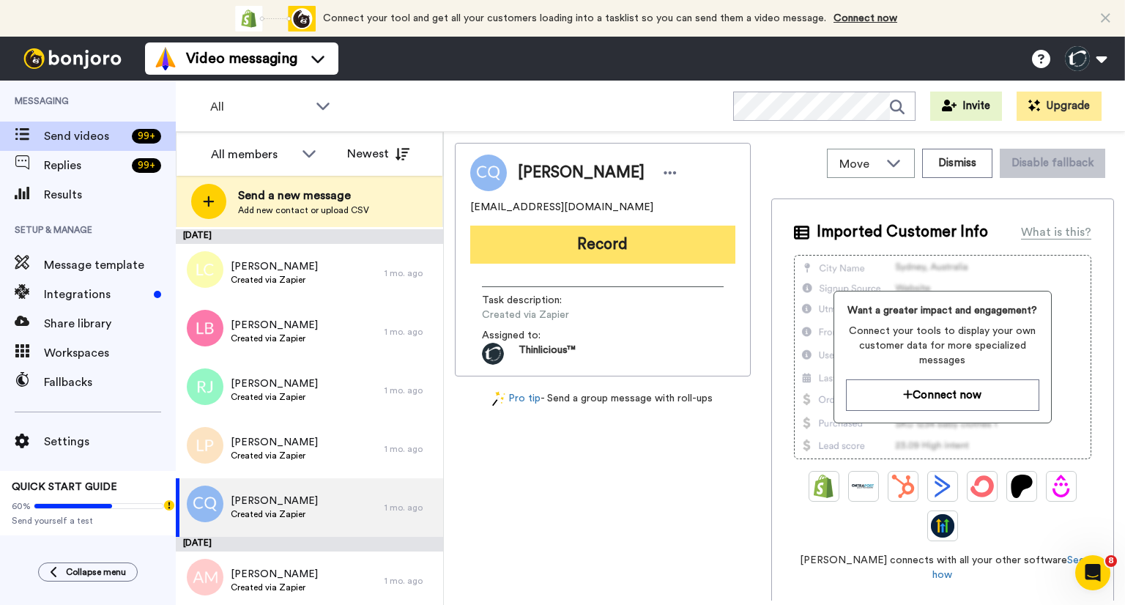
click at [598, 244] on button "Record" at bounding box center [602, 245] width 265 height 38
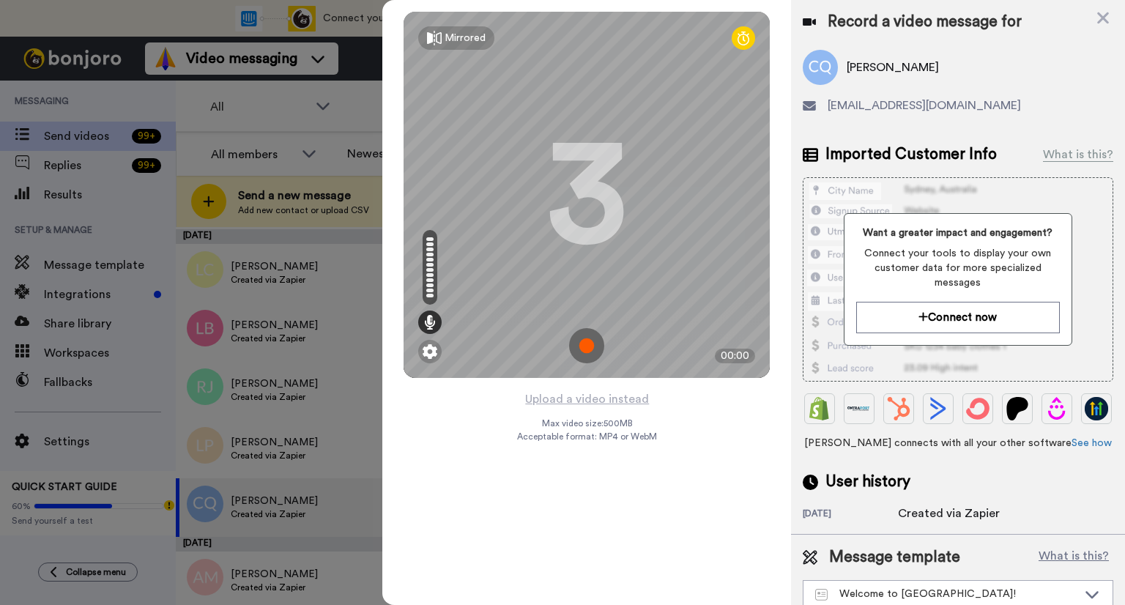
click at [585, 350] on img at bounding box center [586, 345] width 35 height 35
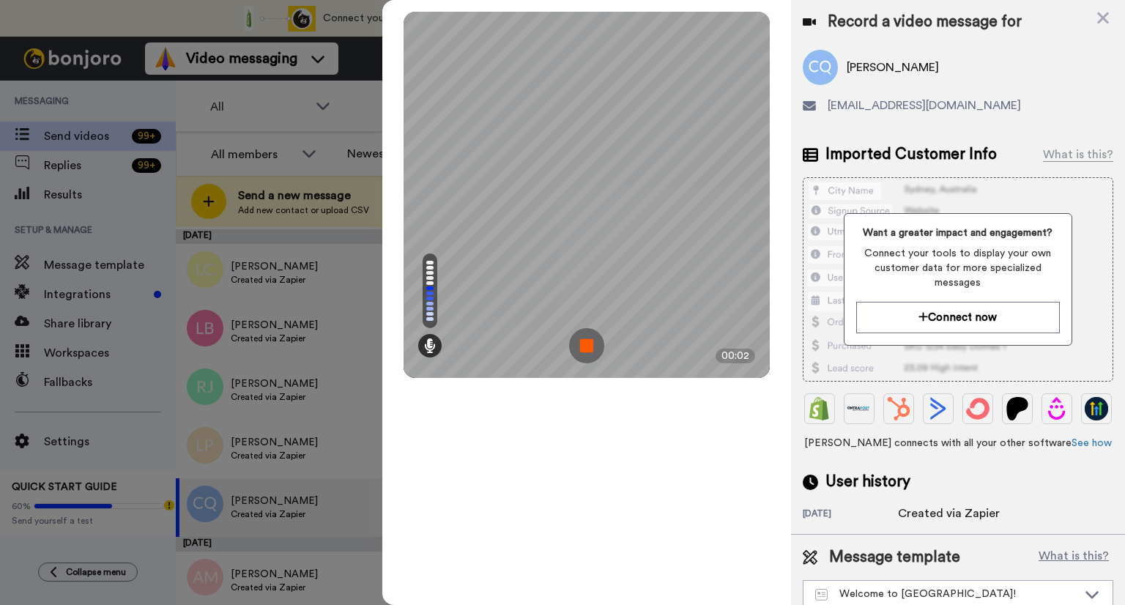
click at [572, 531] on div "Mirrored Redo 3 00:02" at bounding box center [586, 302] width 409 height 605
click at [584, 349] on img at bounding box center [586, 345] width 35 height 35
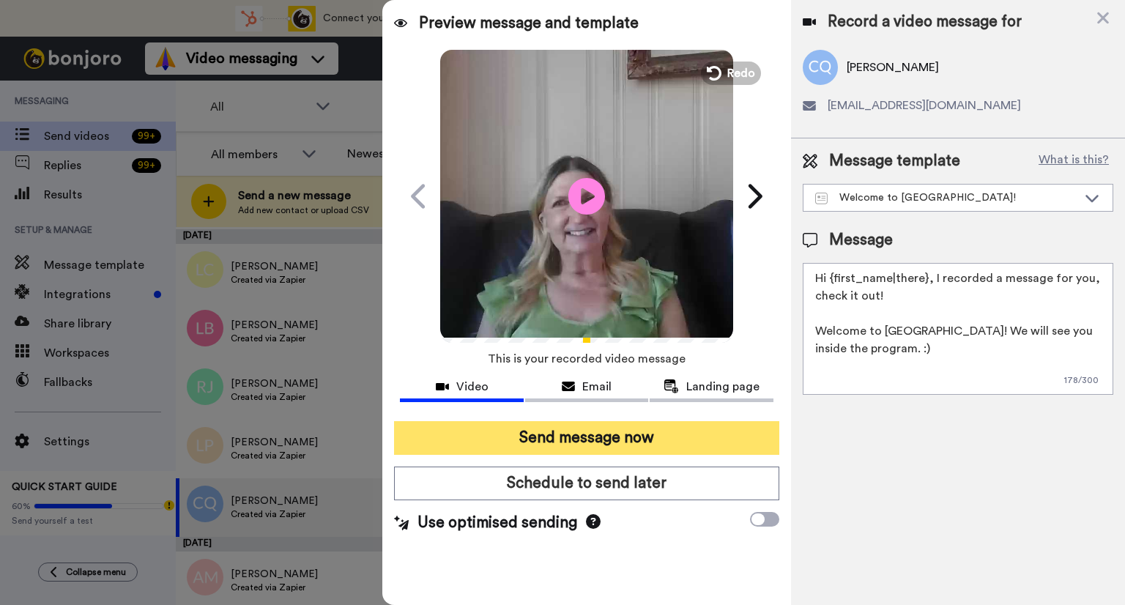
click at [575, 436] on button "Send message now" at bounding box center [586, 438] width 385 height 34
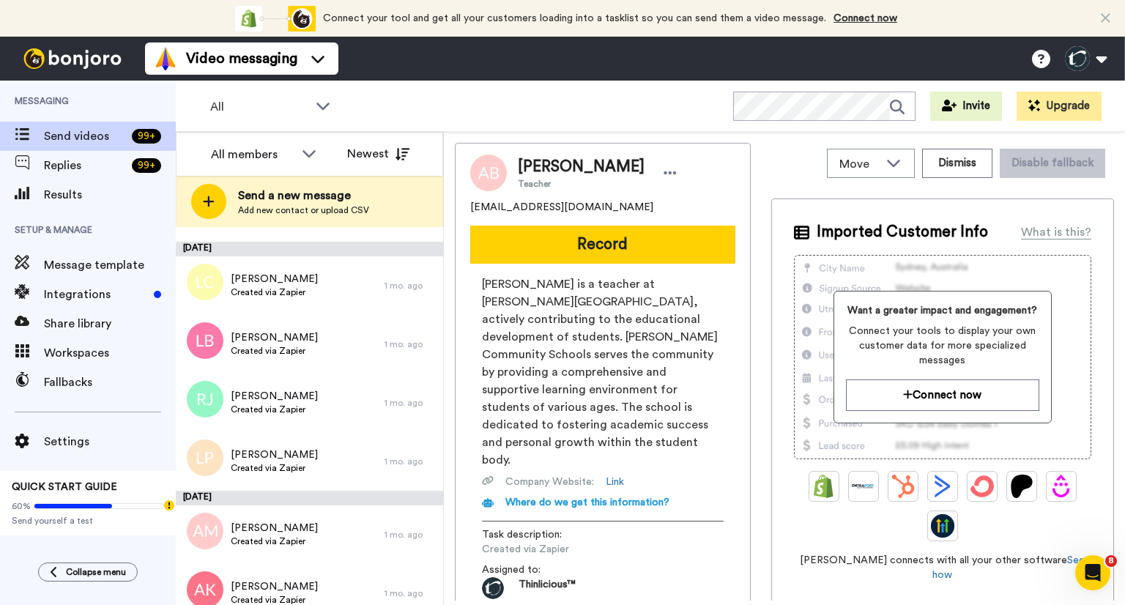
scroll to position [5208, 0]
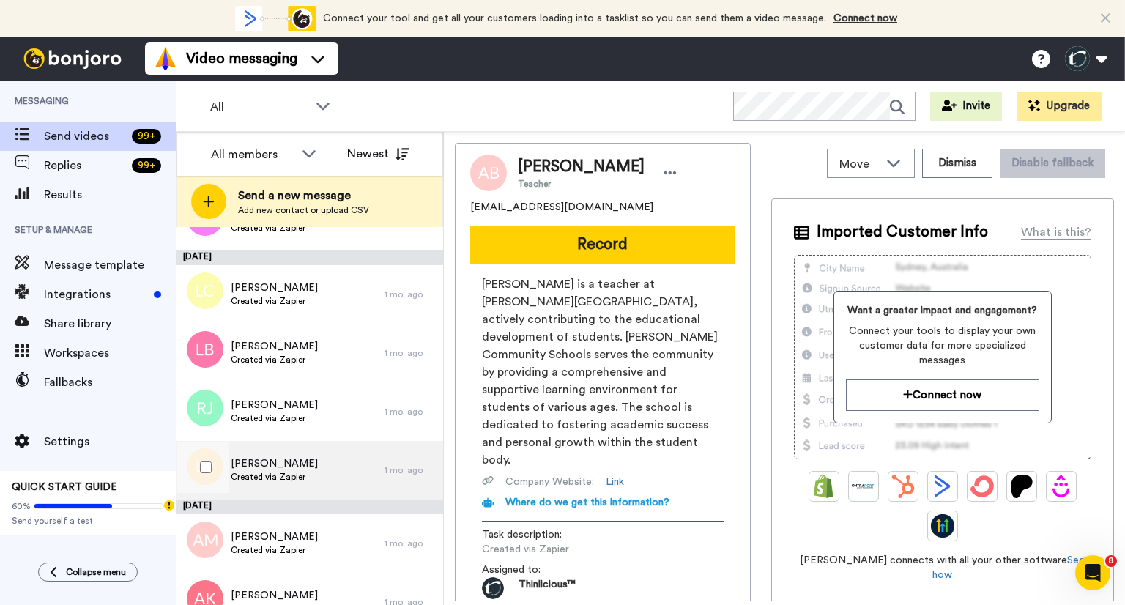
click at [268, 477] on span "Created via Zapier" at bounding box center [274, 477] width 87 height 12
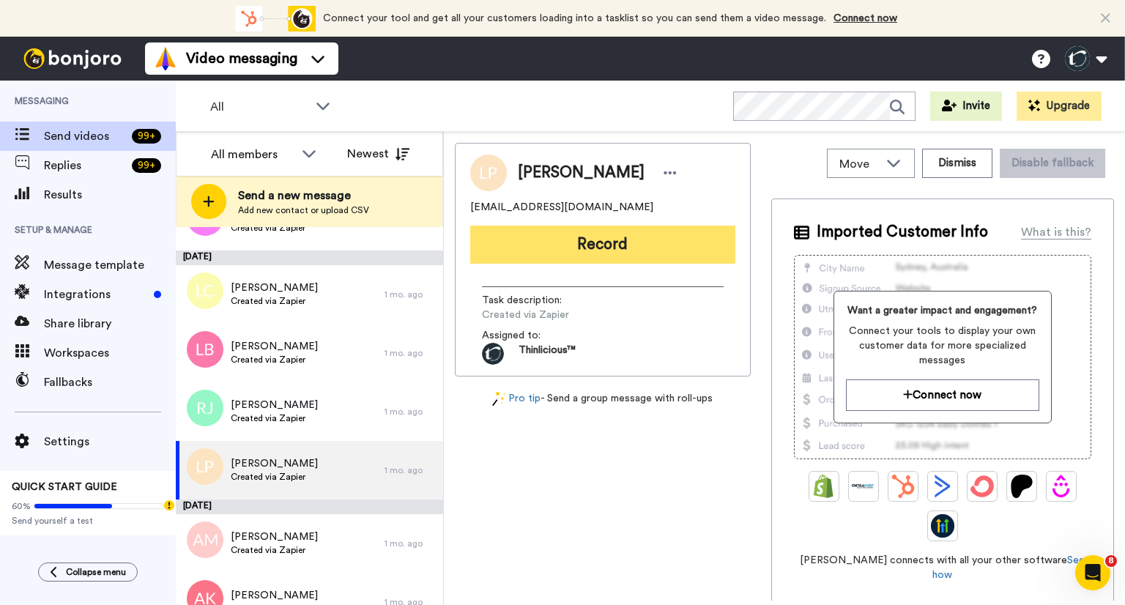
click at [578, 241] on button "Record" at bounding box center [602, 245] width 265 height 38
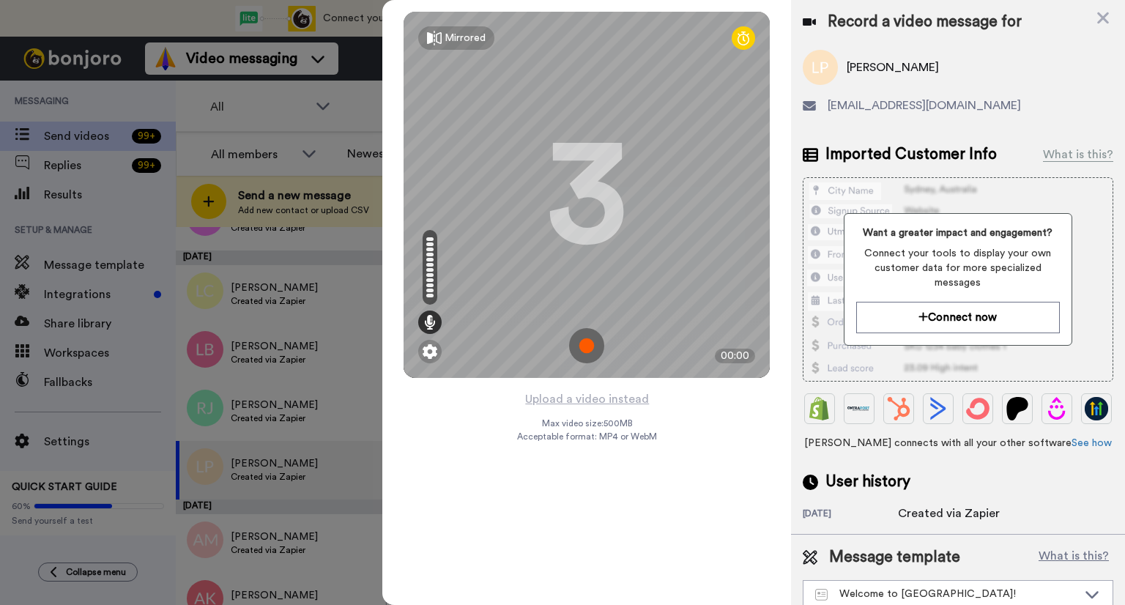
click at [589, 347] on img at bounding box center [586, 345] width 35 height 35
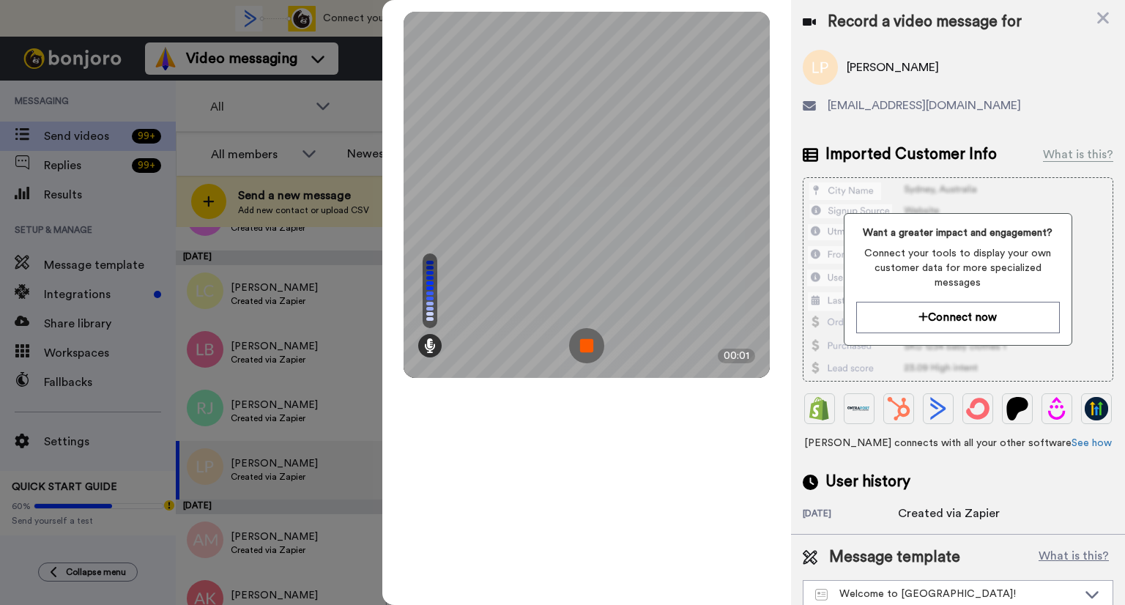
click at [619, 518] on div "Mirrored Redo 3 00:01" at bounding box center [586, 302] width 409 height 605
click at [577, 345] on img at bounding box center [586, 345] width 35 height 35
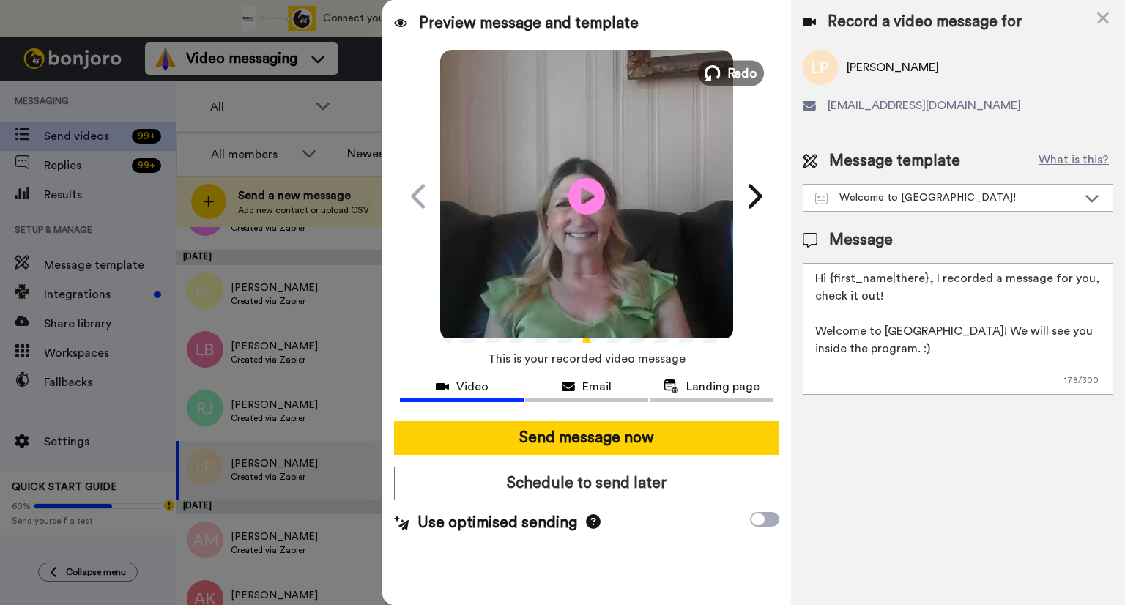
click at [742, 74] on span "Redo" at bounding box center [743, 72] width 31 height 19
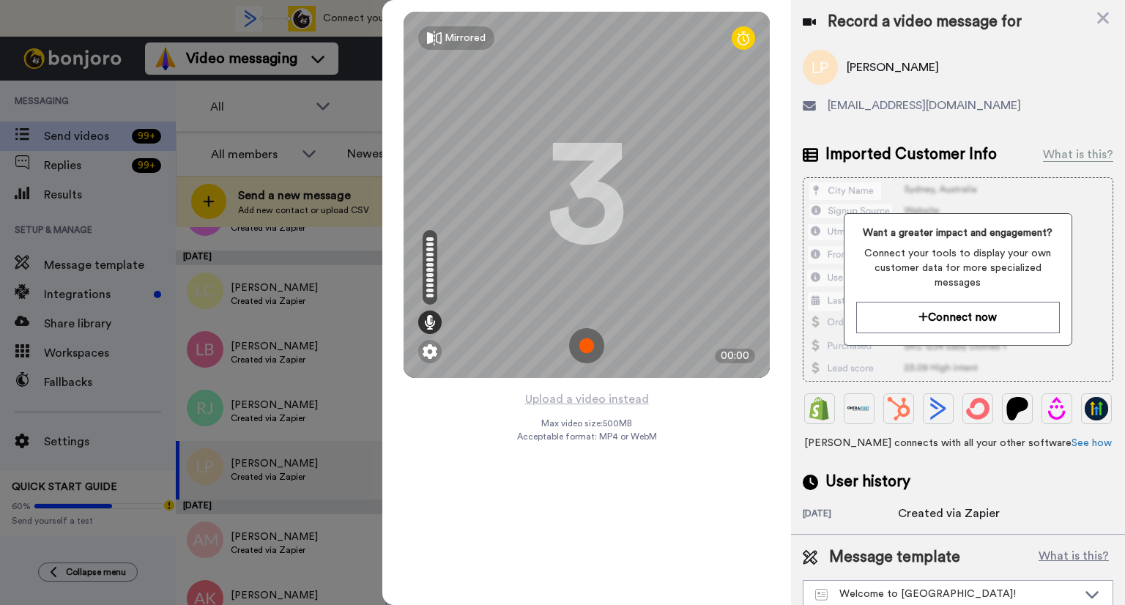
click at [582, 352] on img at bounding box center [586, 345] width 35 height 35
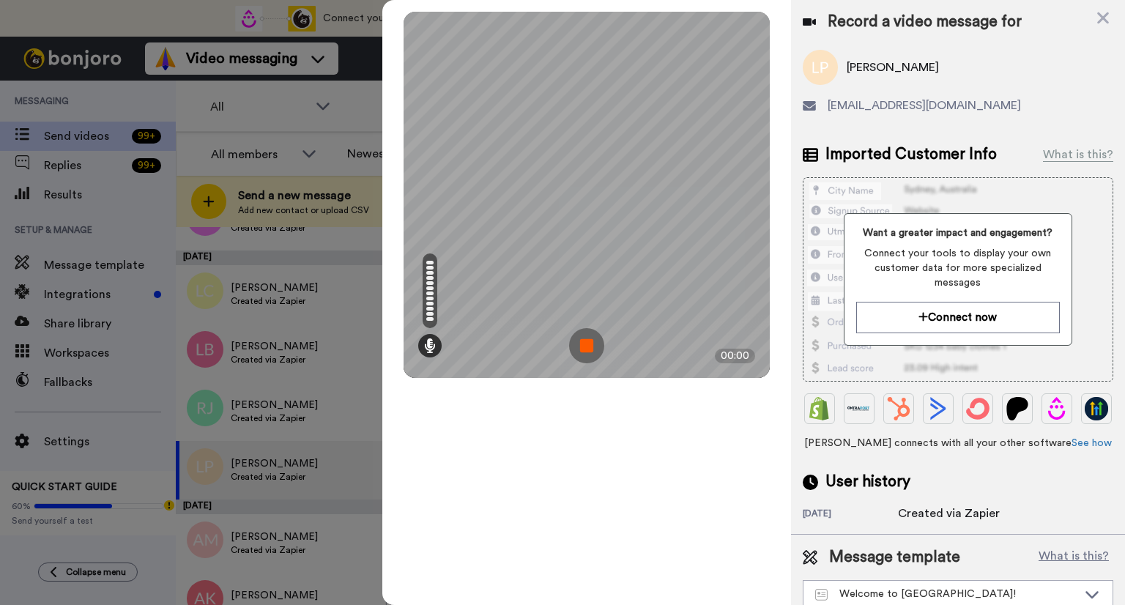
click at [584, 499] on div "Mirrored Redo 3 00:00" at bounding box center [586, 302] width 409 height 605
click at [588, 346] on img at bounding box center [586, 345] width 35 height 35
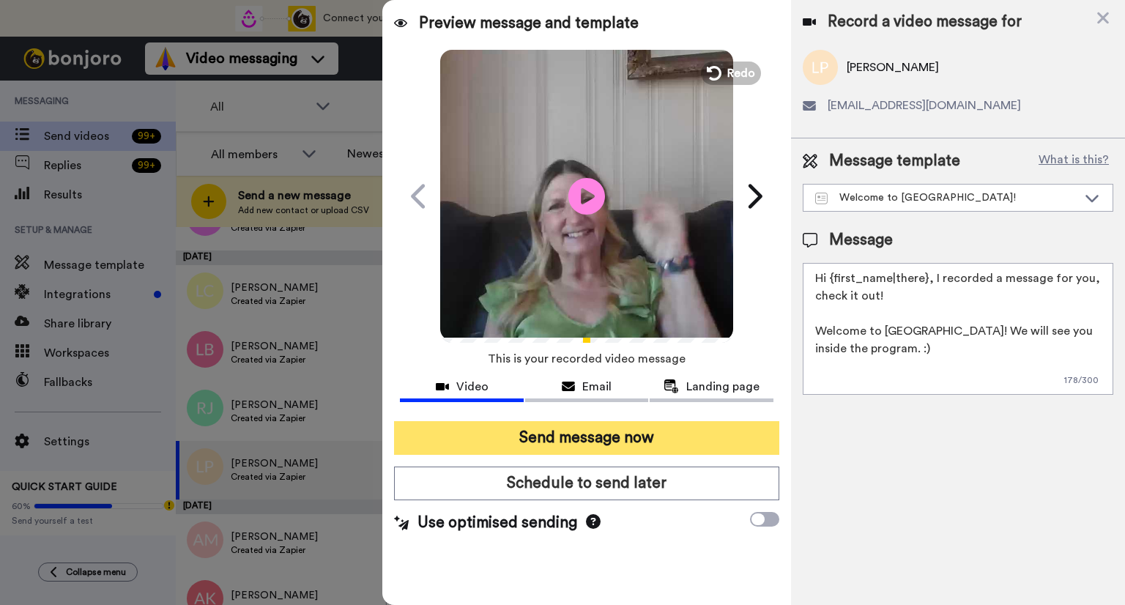
click at [617, 435] on button "Send message now" at bounding box center [586, 438] width 385 height 34
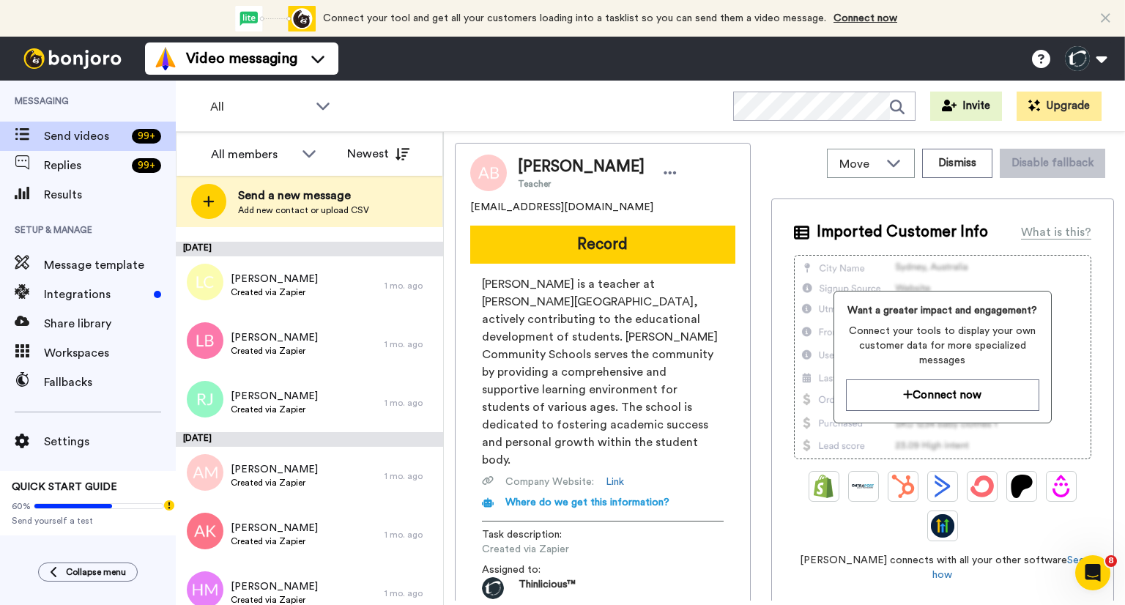
scroll to position [5209, 0]
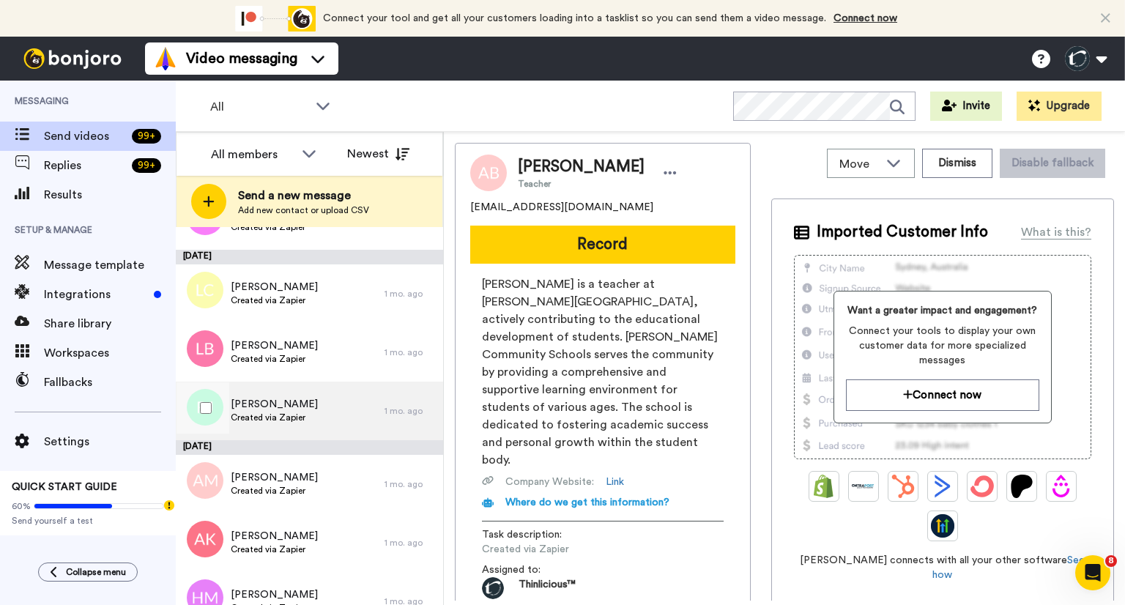
click at [276, 416] on span "Created via Zapier" at bounding box center [274, 418] width 87 height 12
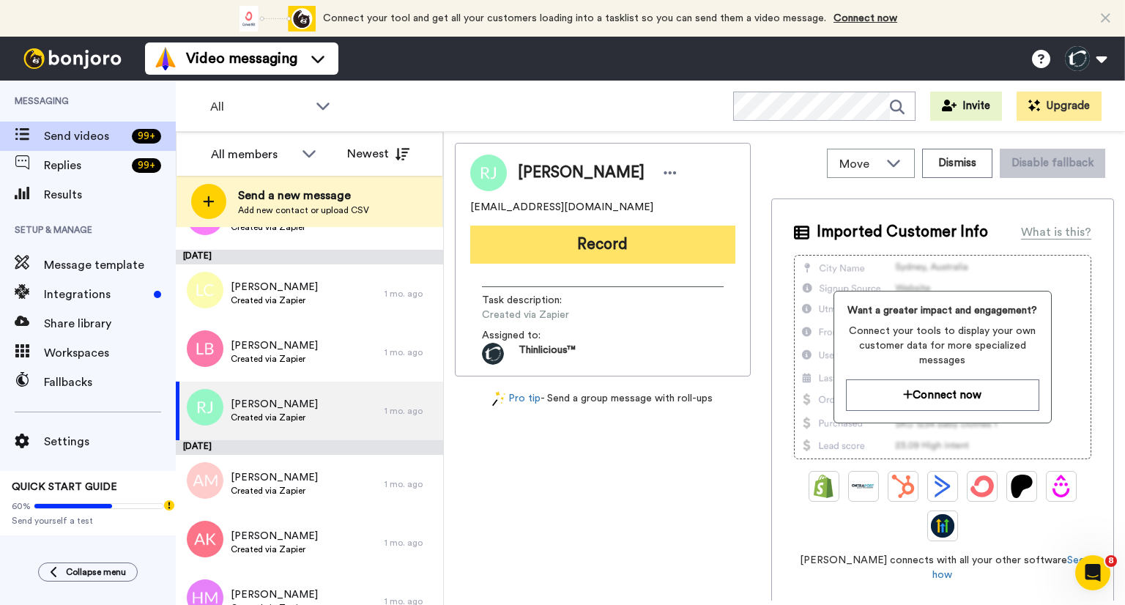
click at [615, 241] on button "Record" at bounding box center [602, 245] width 265 height 38
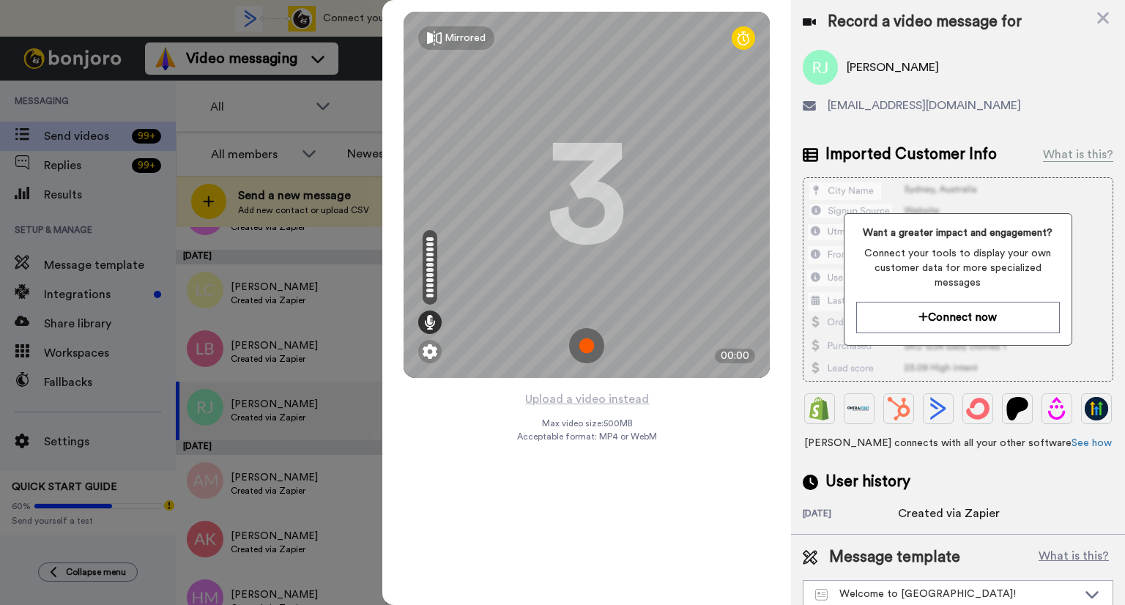
click at [583, 342] on img at bounding box center [586, 345] width 35 height 35
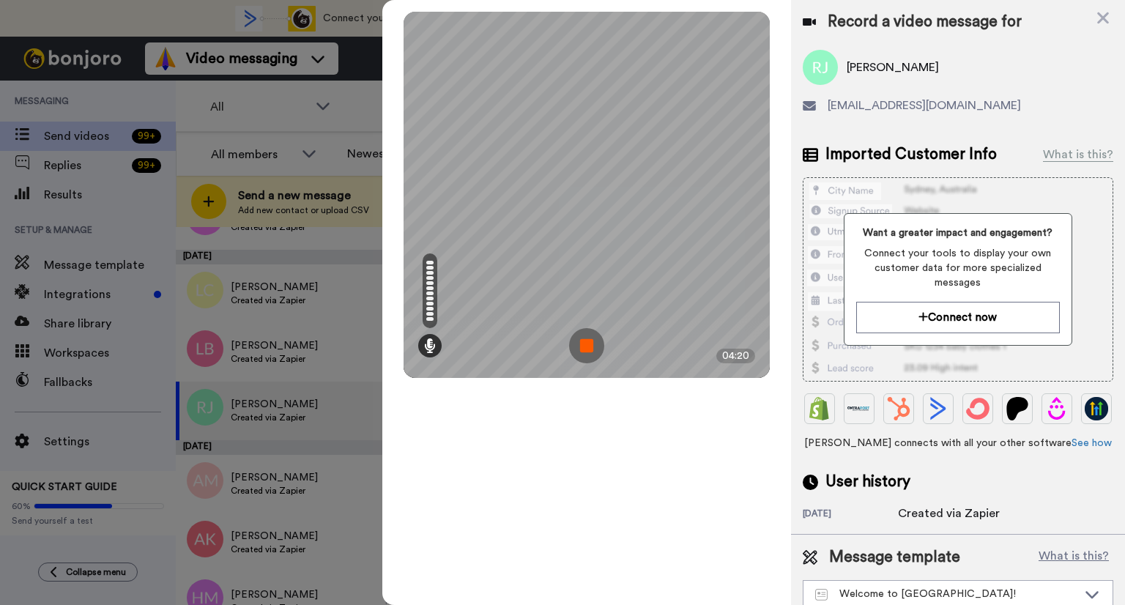
click at [595, 347] on img at bounding box center [586, 345] width 35 height 35
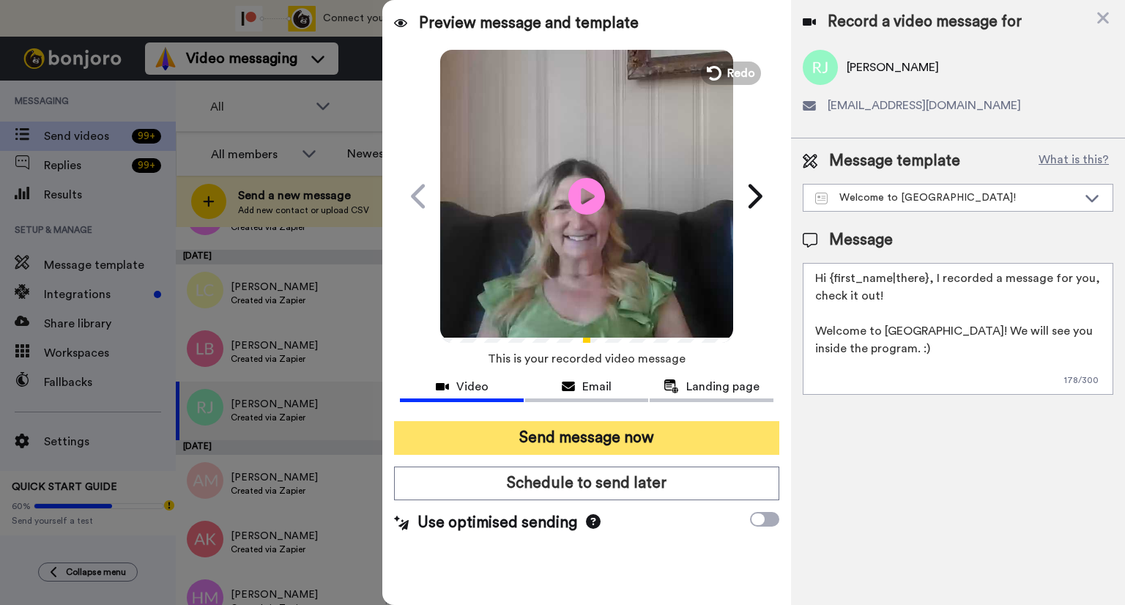
click at [569, 431] on button "Send message now" at bounding box center [586, 438] width 385 height 34
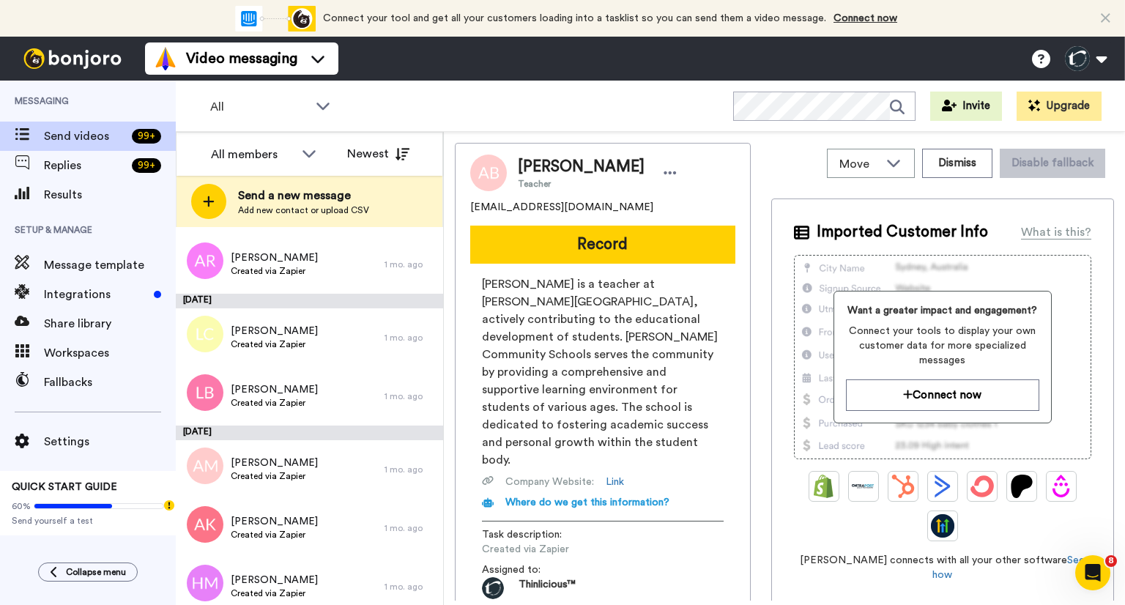
scroll to position [5148, 0]
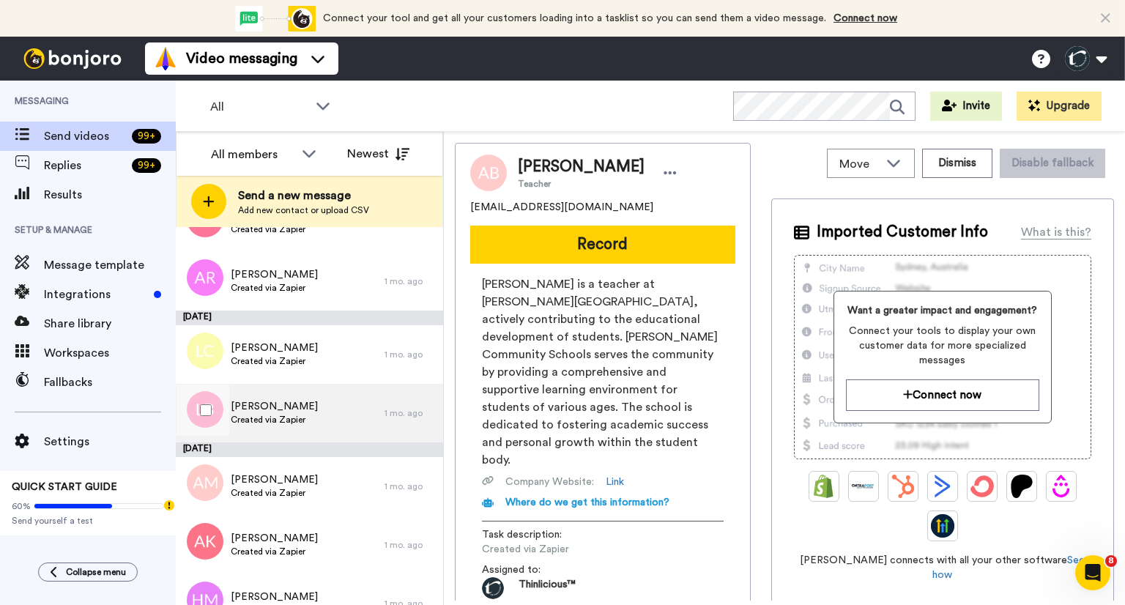
click at [256, 415] on span "Created via Zapier" at bounding box center [274, 420] width 87 height 12
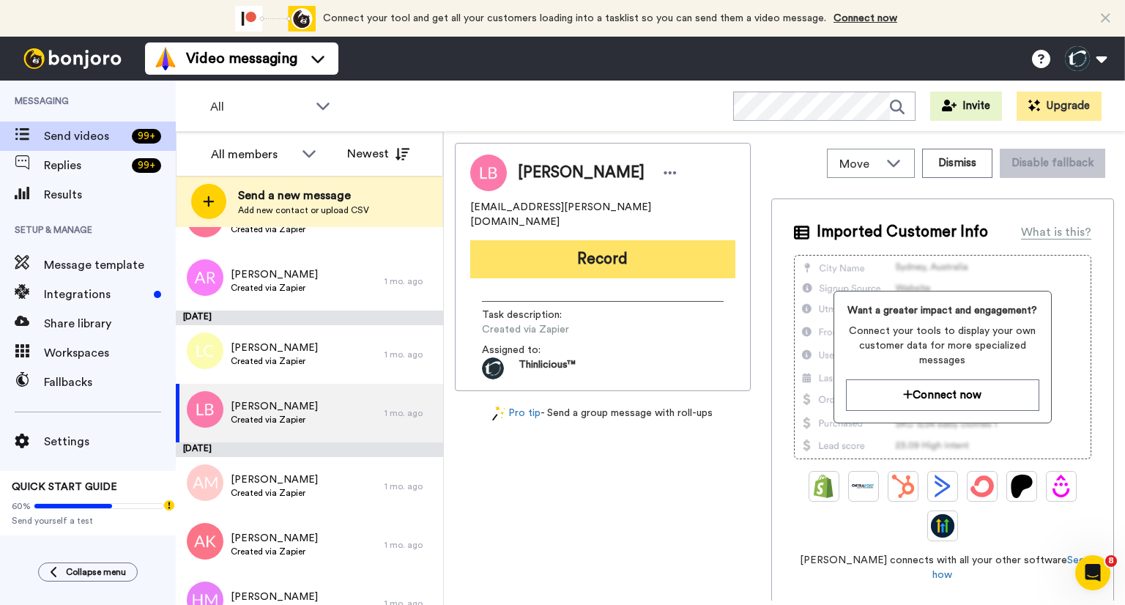
click at [590, 245] on button "Record" at bounding box center [602, 259] width 265 height 38
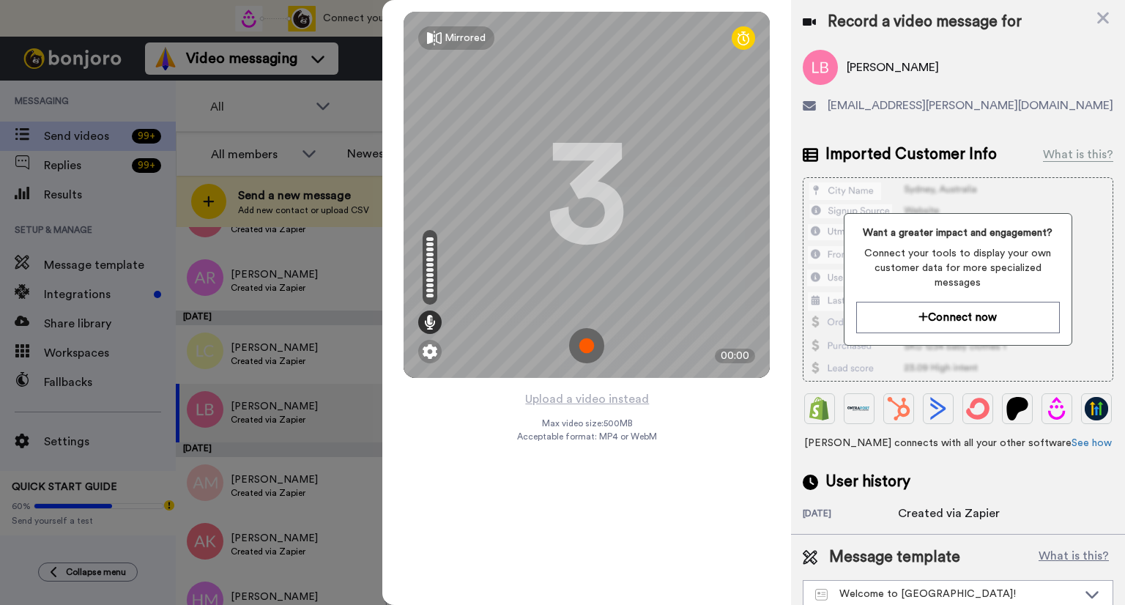
click at [585, 341] on img at bounding box center [586, 345] width 35 height 35
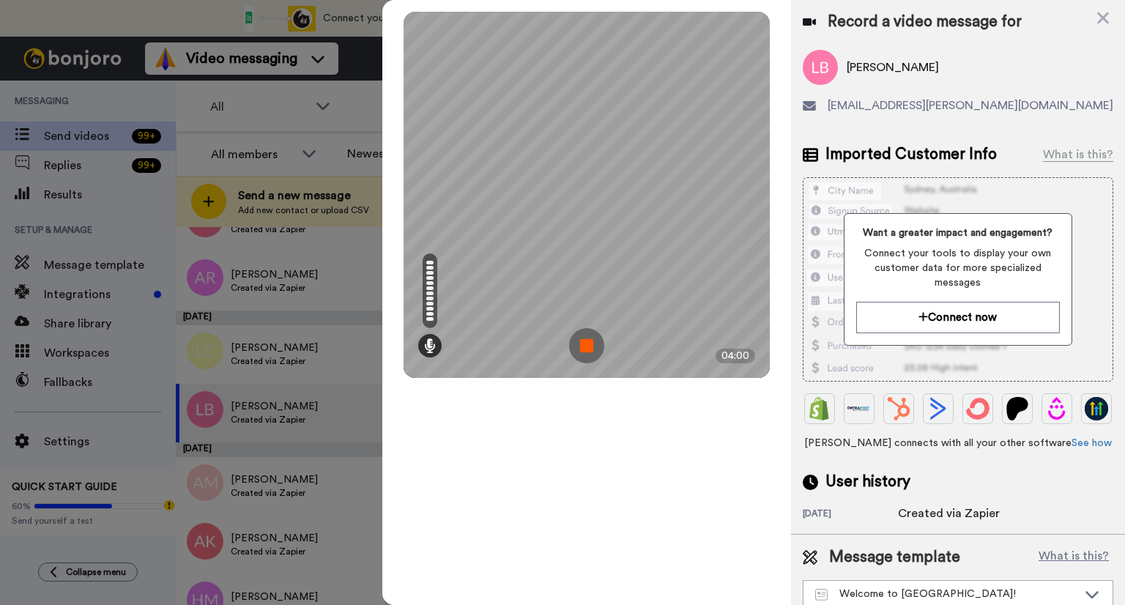
click at [586, 352] on img at bounding box center [586, 345] width 35 height 35
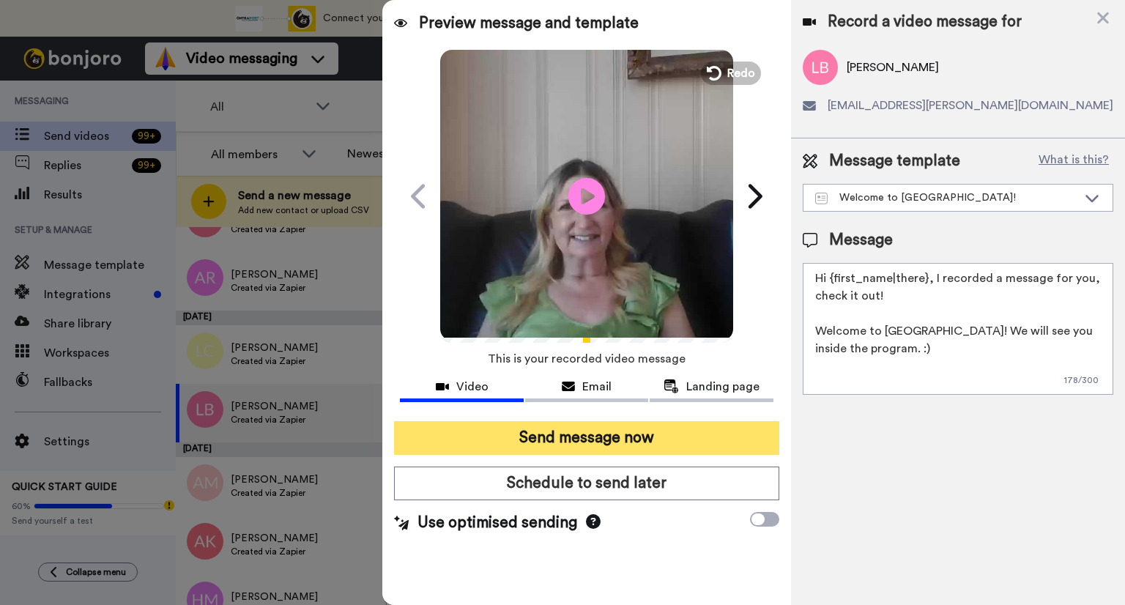
click at [533, 432] on button "Send message now" at bounding box center [586, 438] width 385 height 34
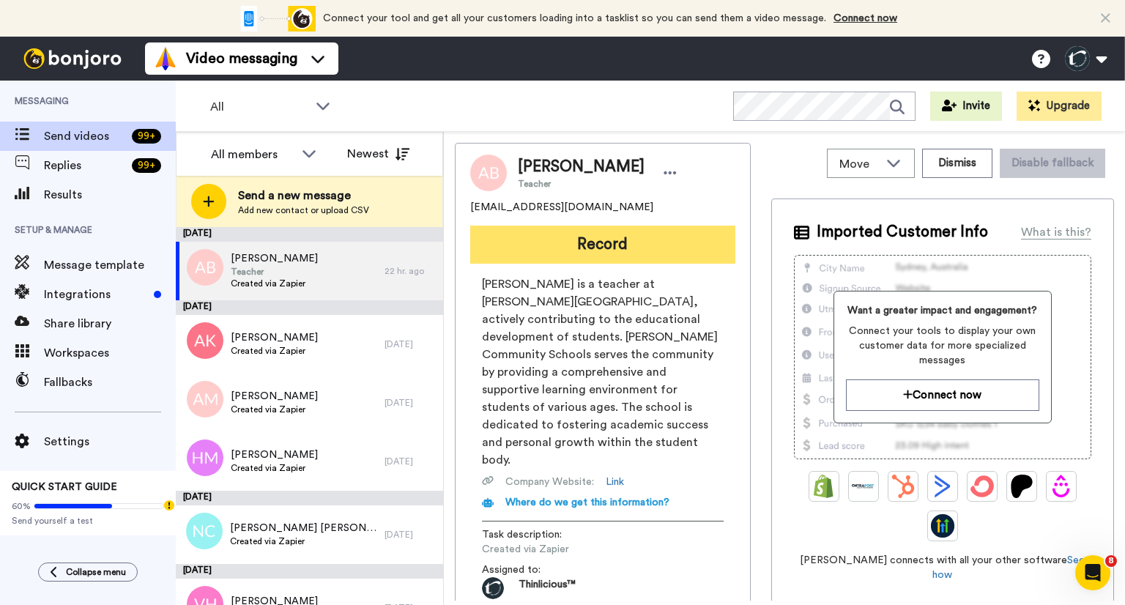
click at [643, 256] on button "Record" at bounding box center [602, 245] width 265 height 38
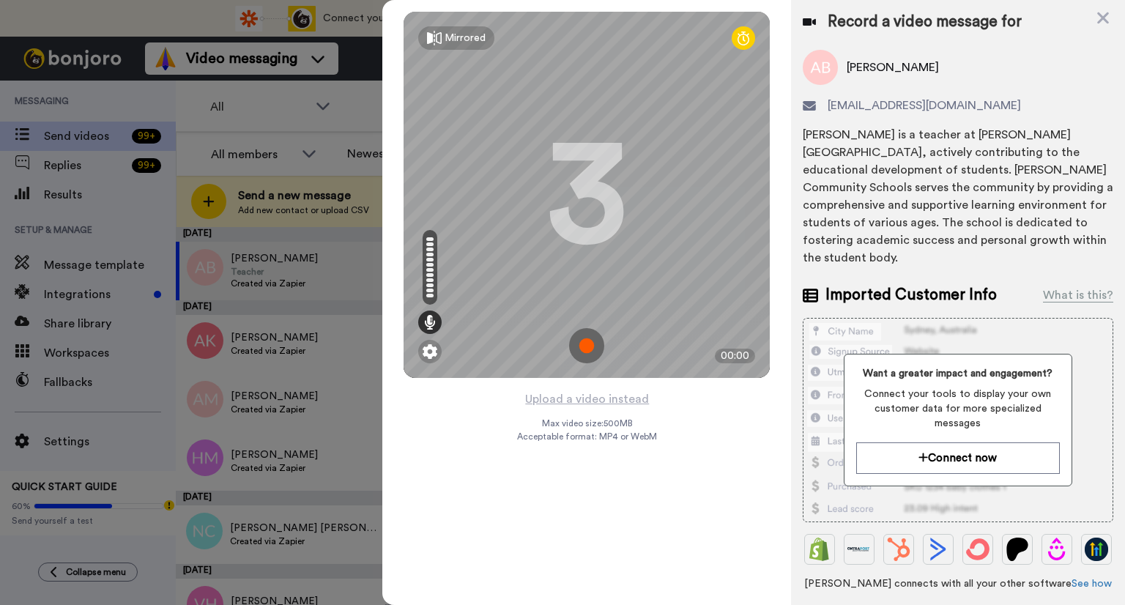
click at [588, 346] on img at bounding box center [586, 345] width 35 height 35
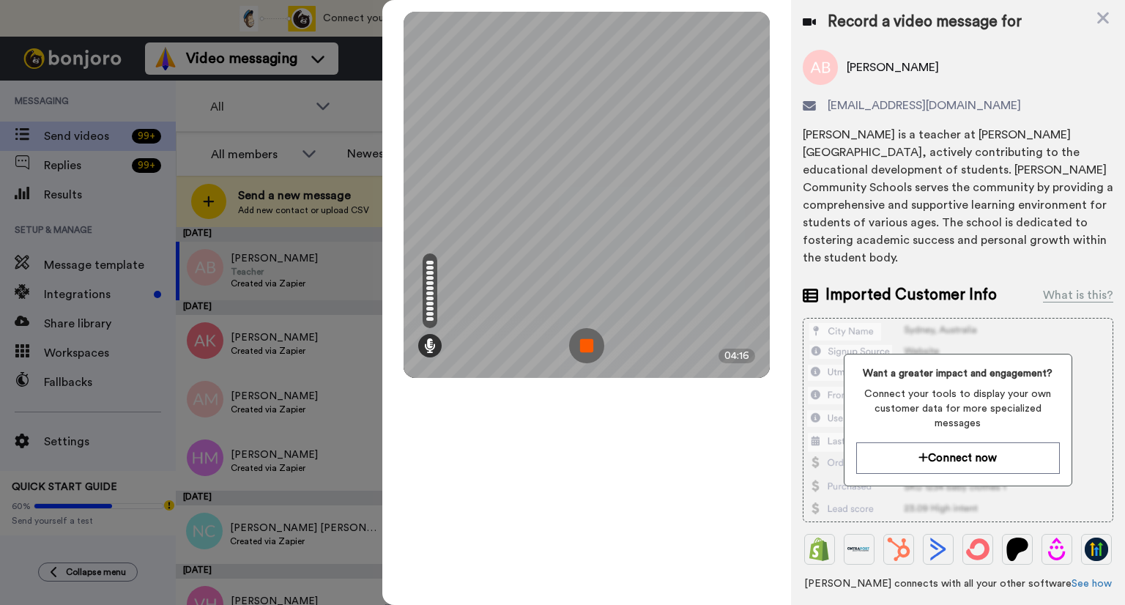
click at [584, 339] on img at bounding box center [586, 345] width 35 height 35
